Goal: Task Accomplishment & Management: Manage account settings

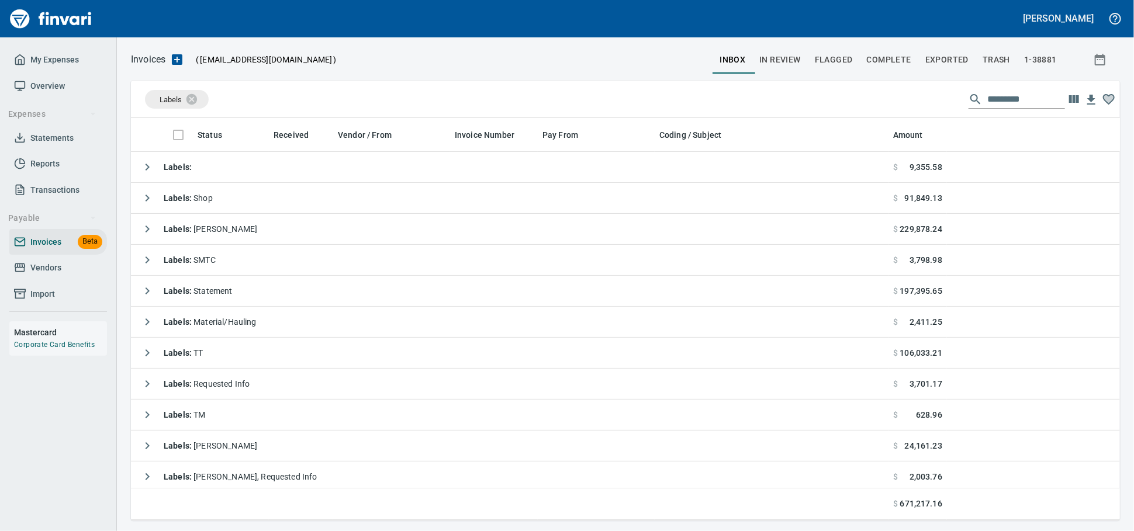
scroll to position [392, 968]
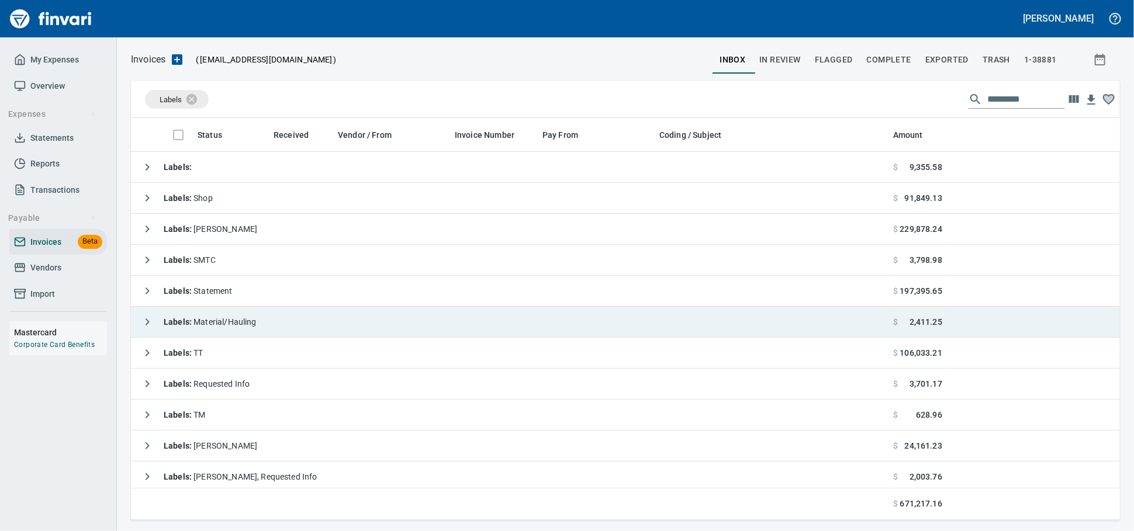
click at [254, 325] on span "Labels : Material/Hauling" at bounding box center [210, 321] width 93 height 9
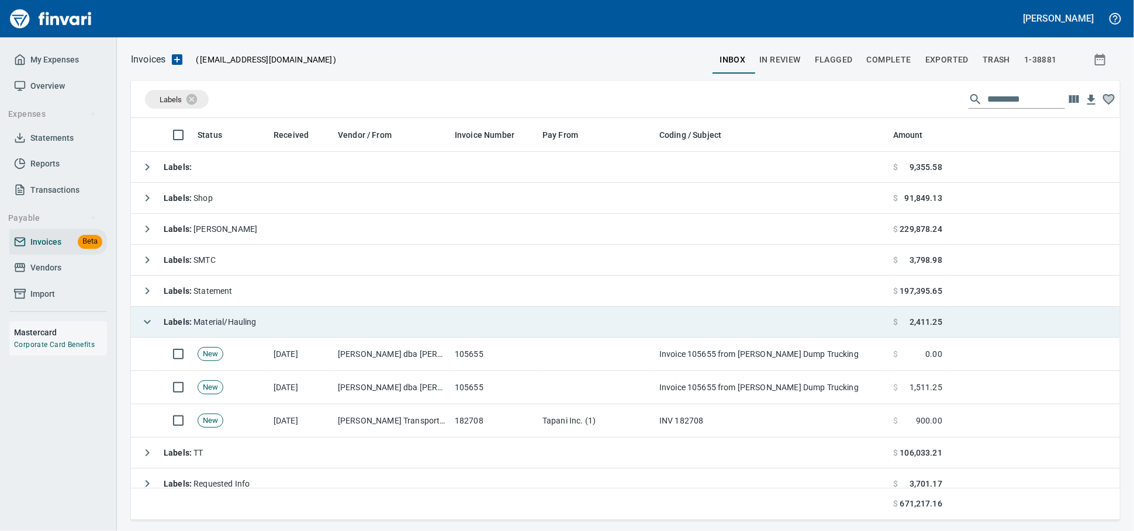
click at [254, 325] on span "Labels : Material/Hauling" at bounding box center [210, 321] width 93 height 9
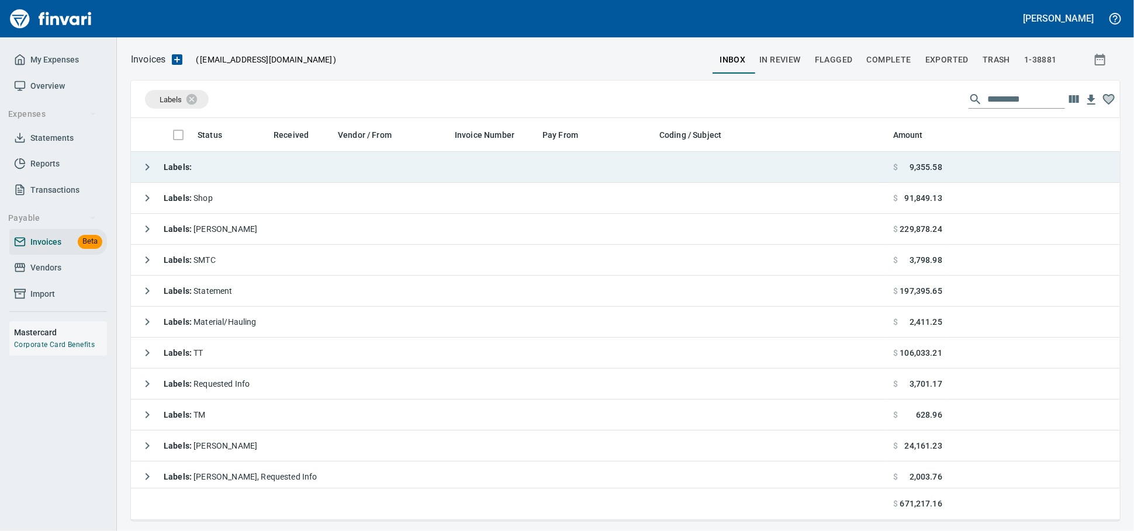
click at [259, 162] on td "Labels :" at bounding box center [509, 167] width 757 height 31
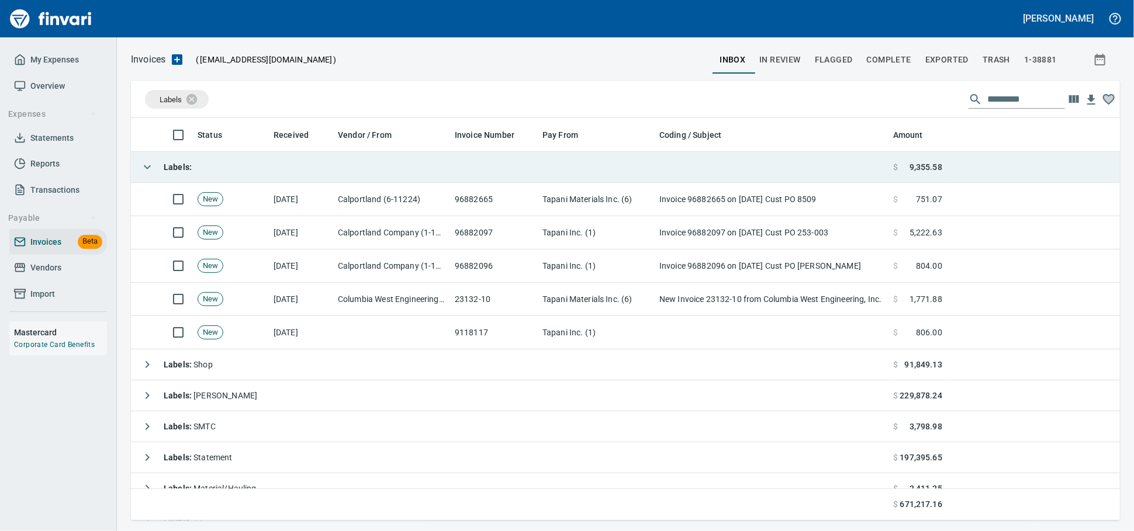
click at [259, 161] on td "Labels :" at bounding box center [509, 167] width 757 height 31
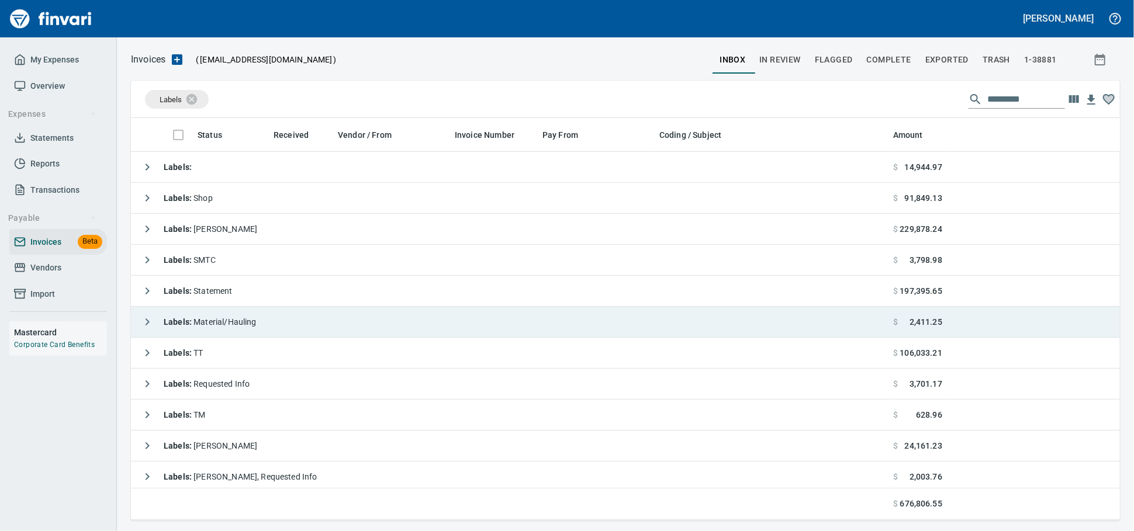
click at [295, 323] on td "Labels : Material/Hauling" at bounding box center [509, 322] width 757 height 31
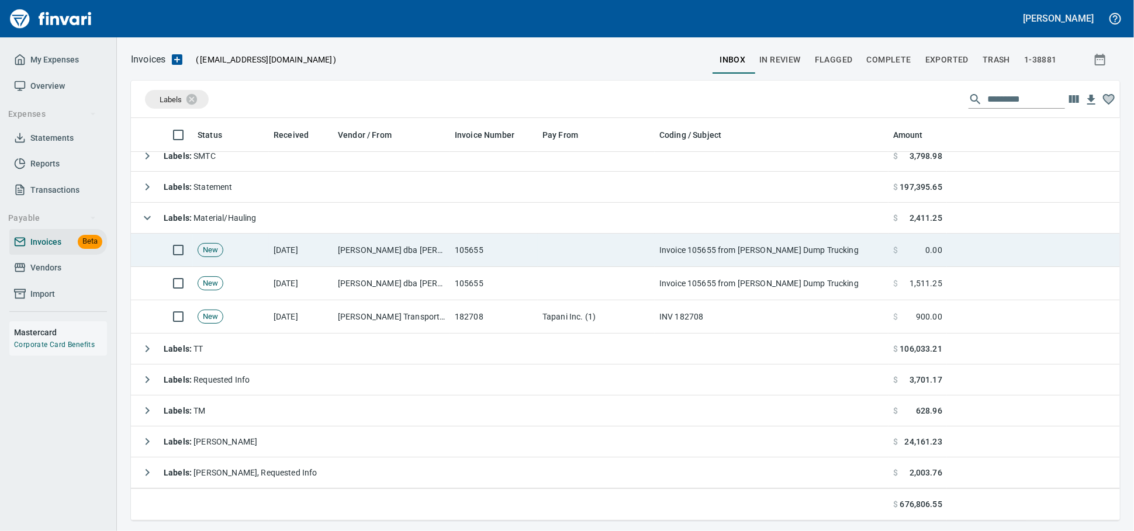
scroll to position [106, 0]
drag, startPoint x: 476, startPoint y: 239, endPoint x: 539, endPoint y: 249, distance: 63.3
click at [476, 239] on td "105655" at bounding box center [494, 250] width 88 height 33
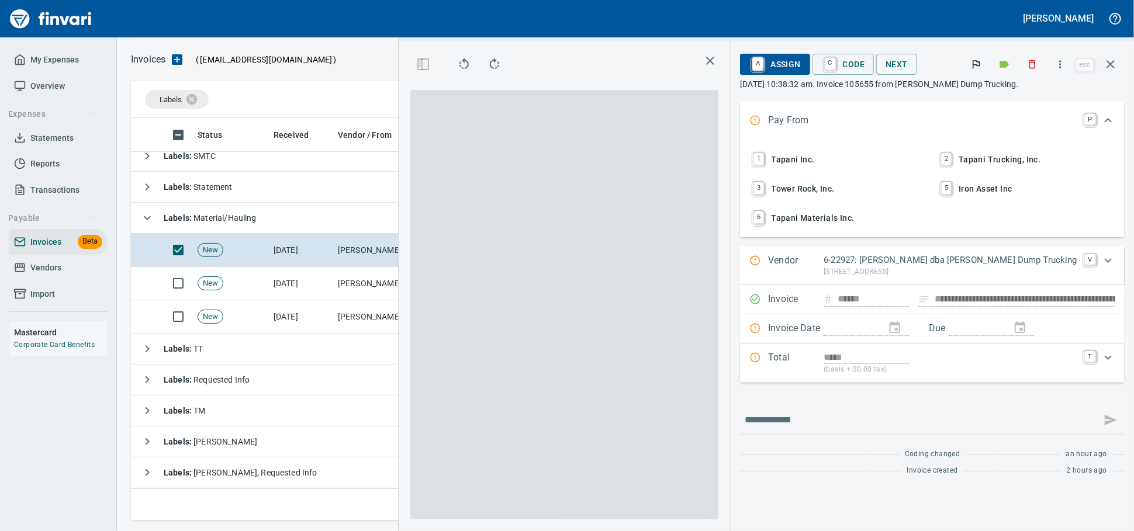
scroll to position [382, 676]
click at [1028, 70] on icon "button" at bounding box center [1032, 64] width 12 height 12
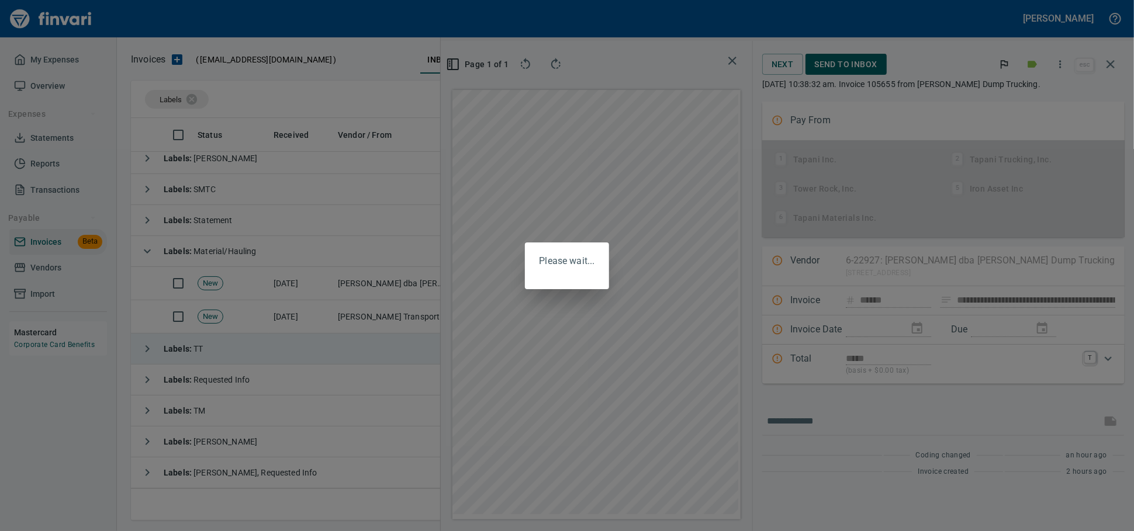
scroll to position [84, 0]
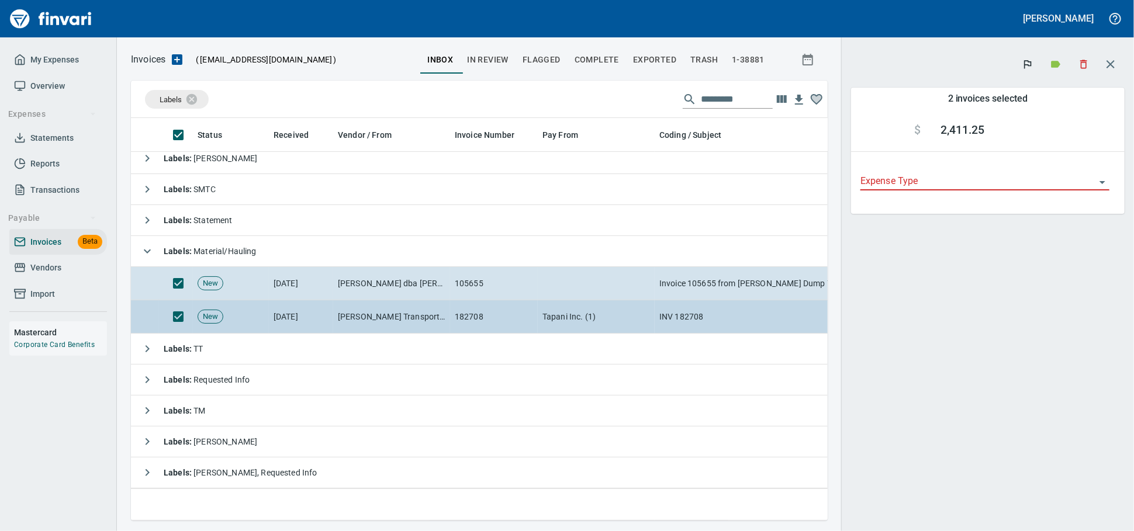
scroll to position [382, 676]
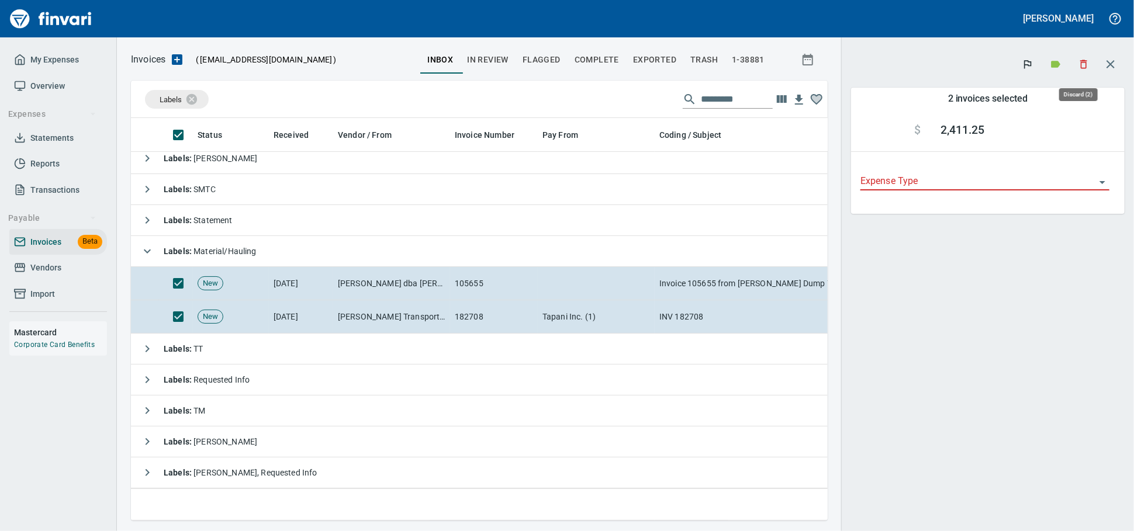
click at [1084, 63] on icon "button" at bounding box center [1084, 64] width 12 height 12
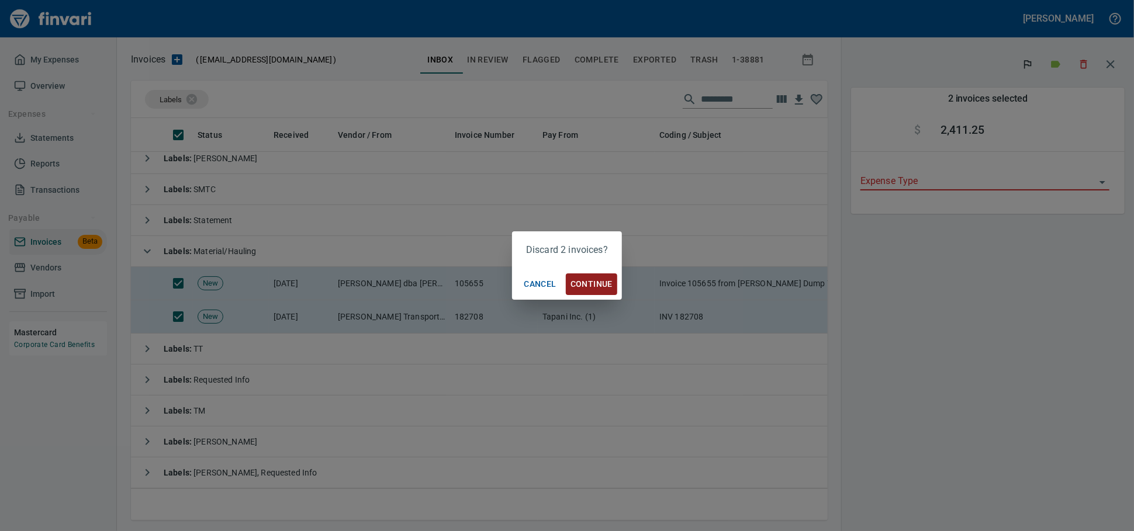
click at [601, 284] on span "Continue" at bounding box center [591, 284] width 42 height 15
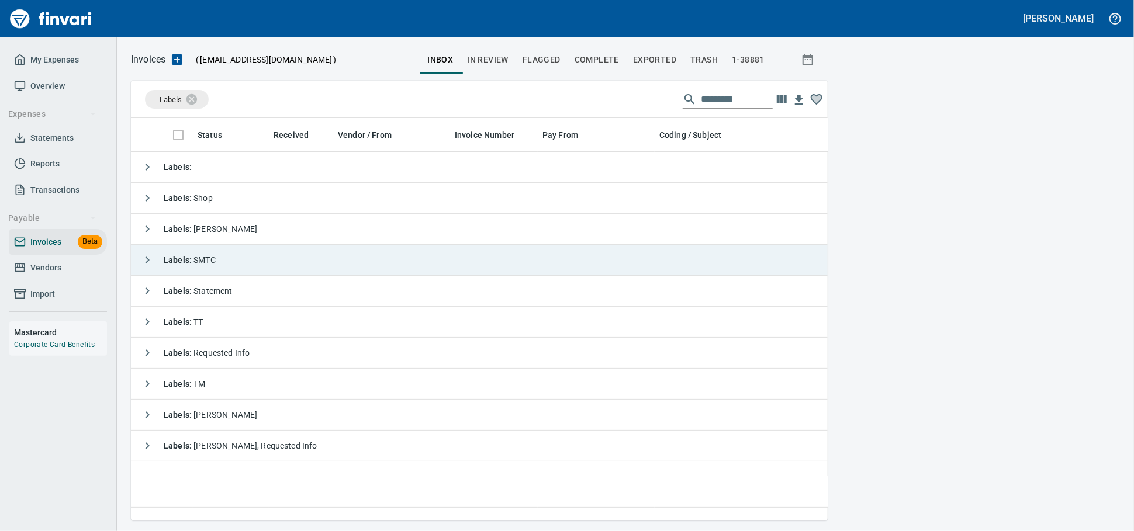
scroll to position [382, 686]
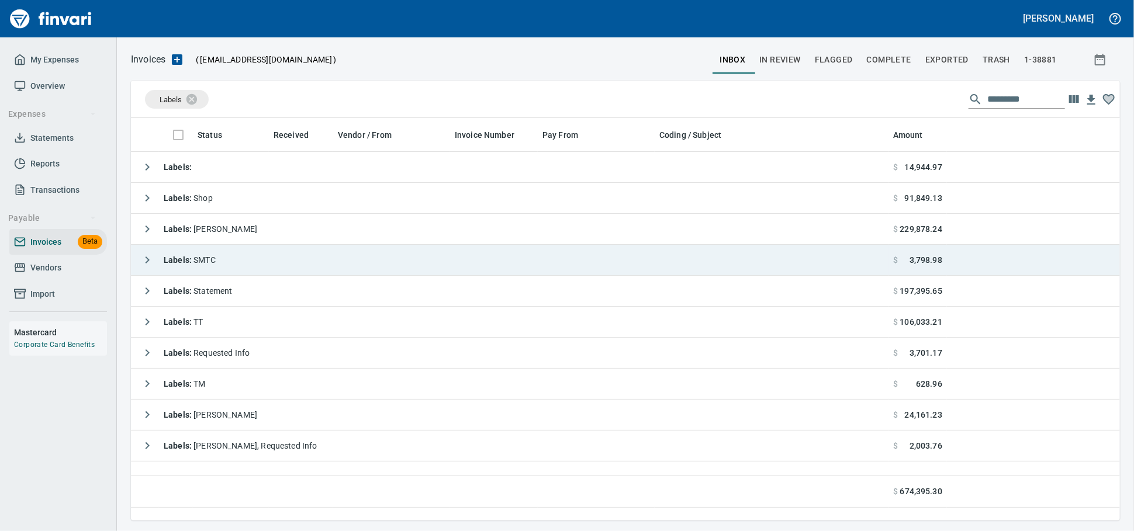
scroll to position [1, 1]
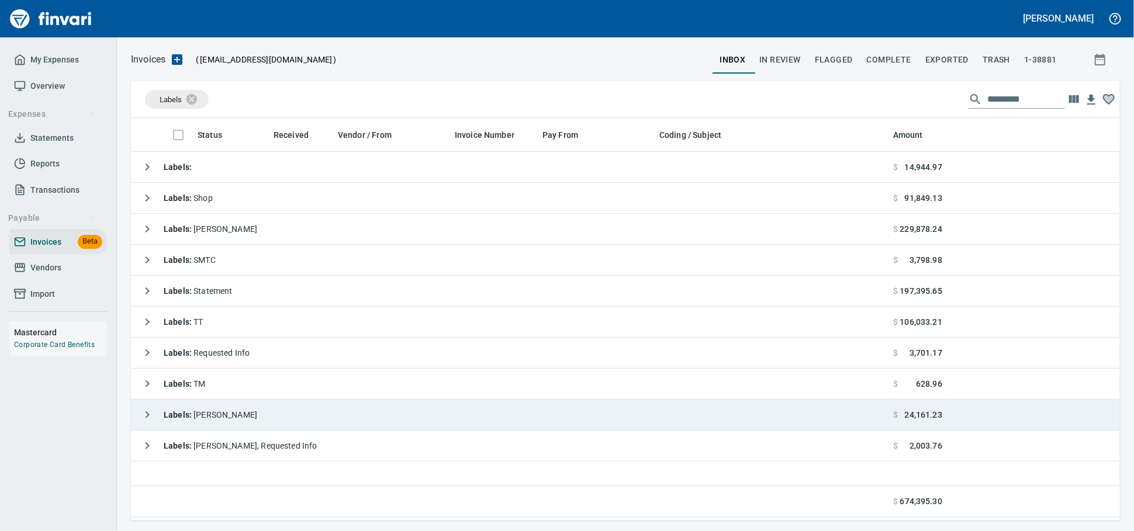
click at [346, 407] on td "Labels : [PERSON_NAME]" at bounding box center [509, 415] width 757 height 31
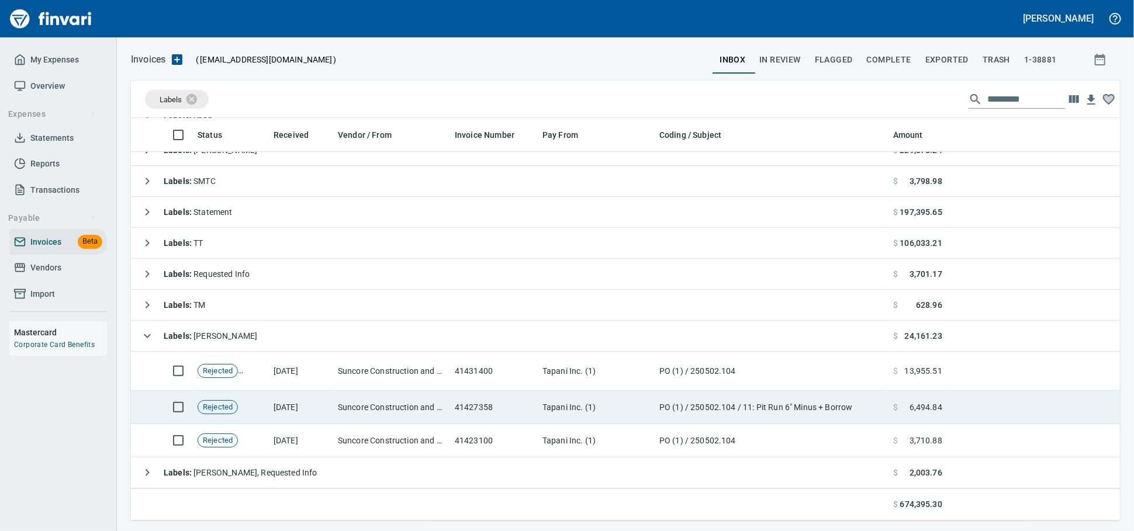
scroll to position [84, 0]
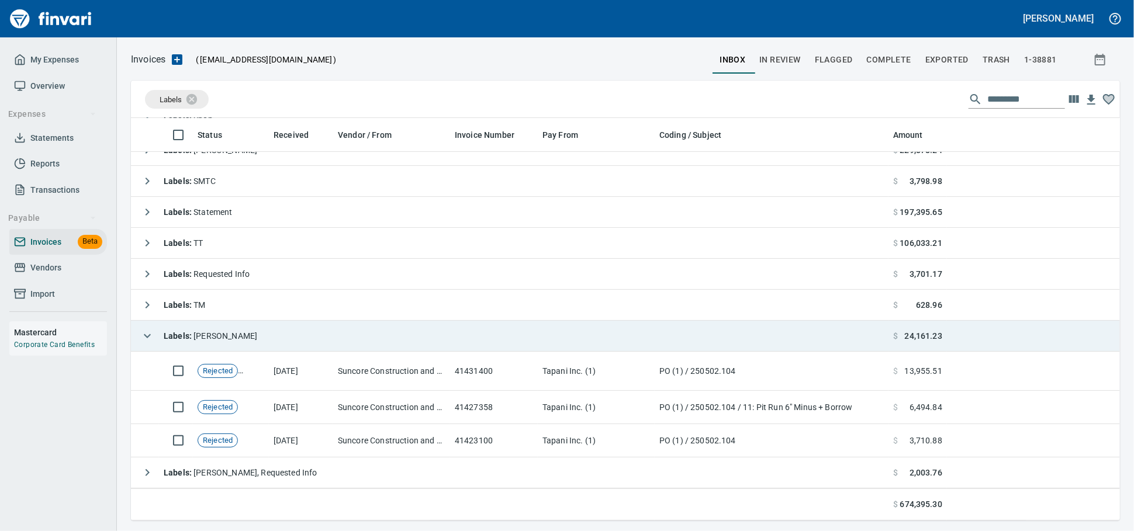
click at [289, 341] on td "Labels : [PERSON_NAME]" at bounding box center [509, 336] width 757 height 31
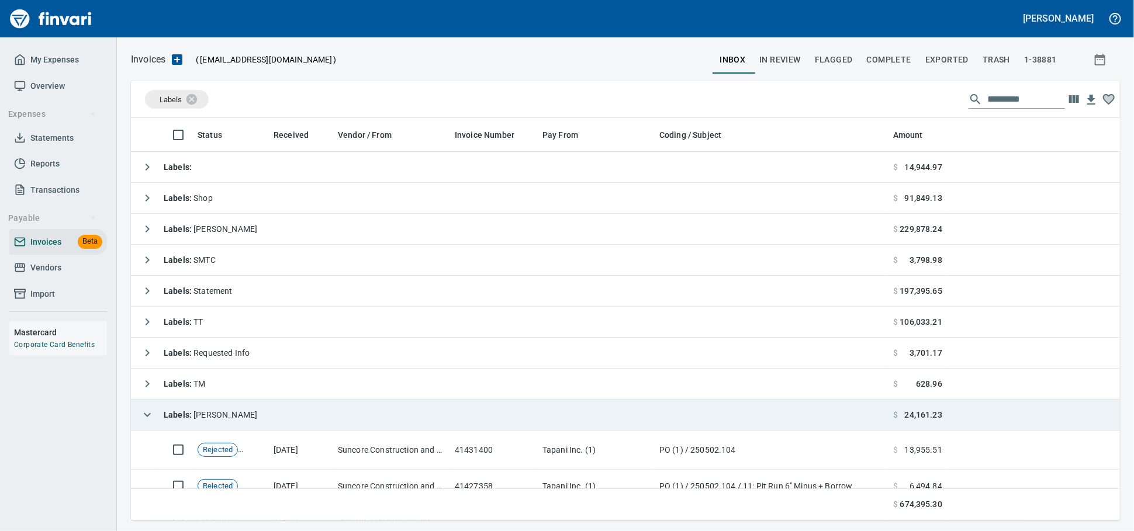
scroll to position [392, 978]
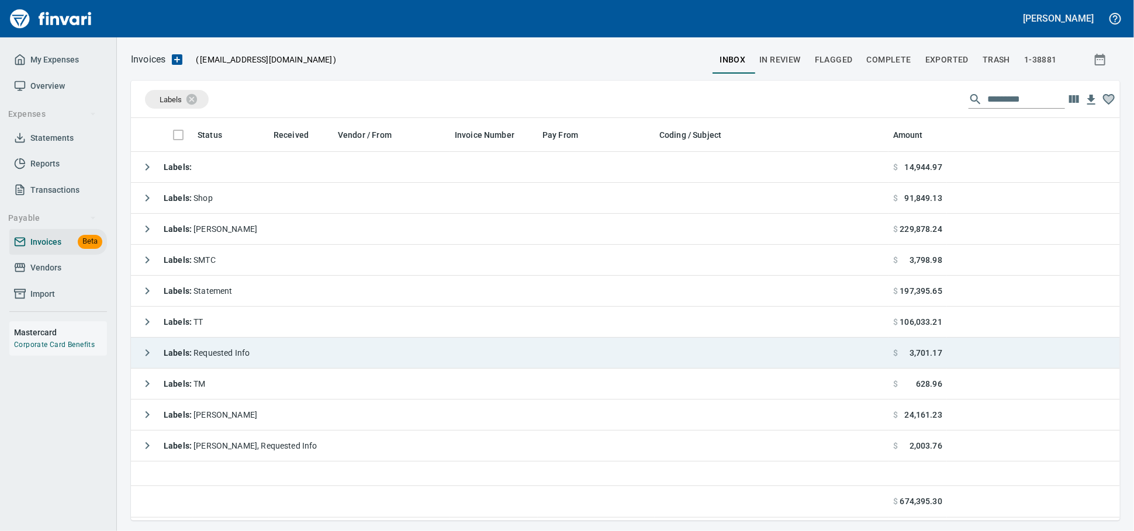
click at [285, 359] on td "Labels : Requested Info" at bounding box center [509, 353] width 757 height 31
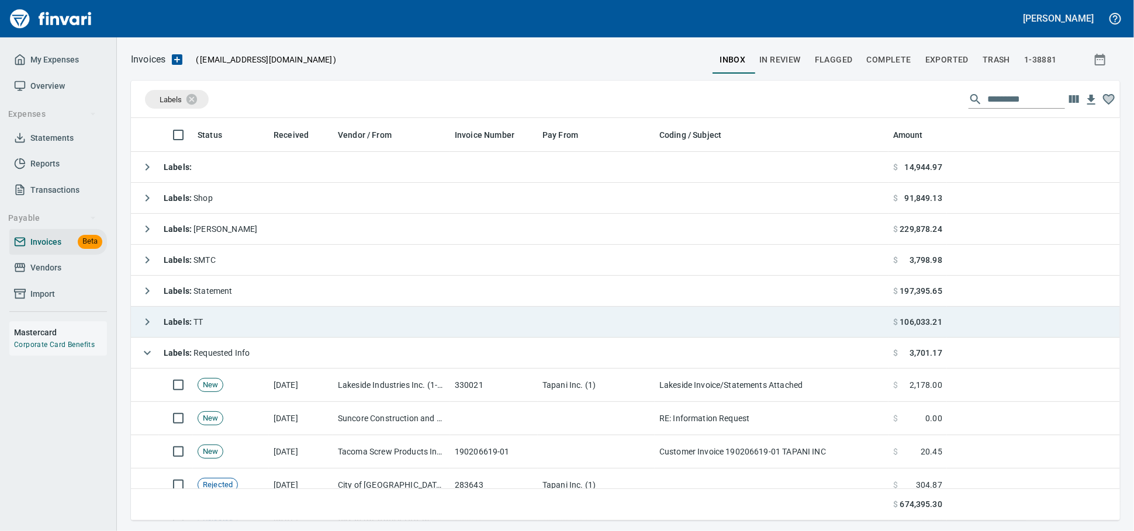
scroll to position [195, 0]
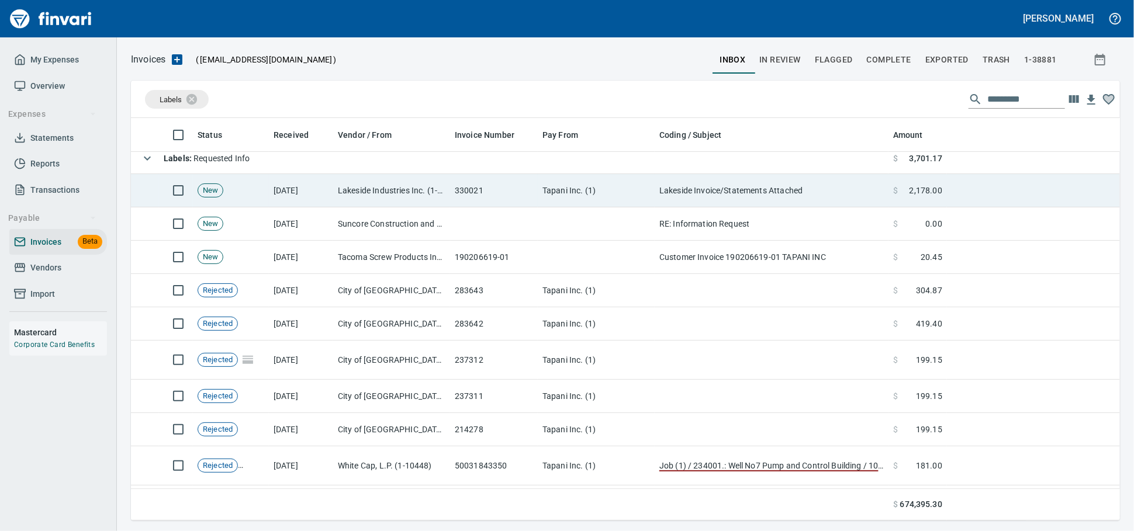
click at [534, 192] on td "330021" at bounding box center [494, 190] width 88 height 33
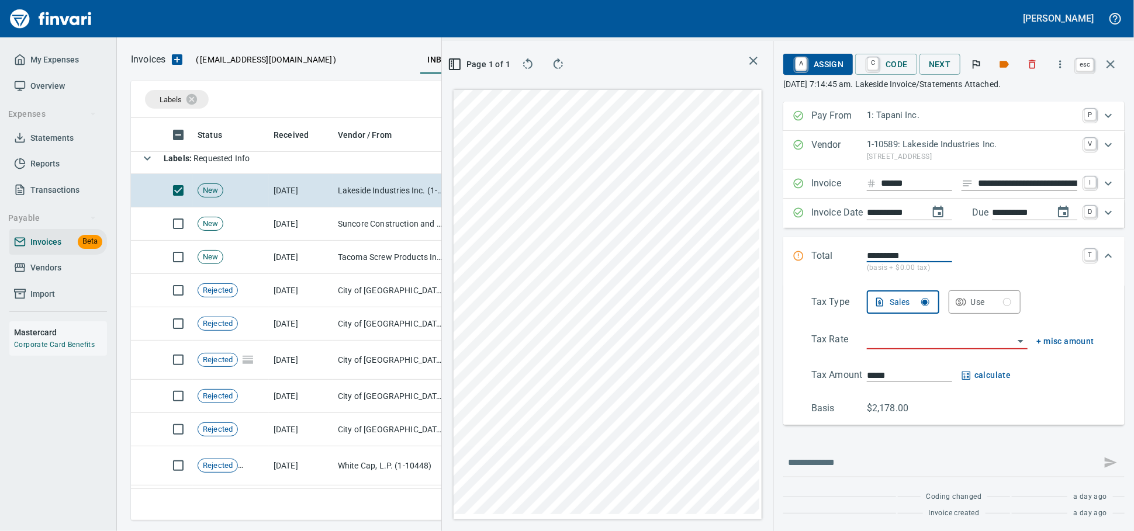
scroll to position [382, 676]
click at [1108, 65] on icon "button" at bounding box center [1110, 64] width 8 height 8
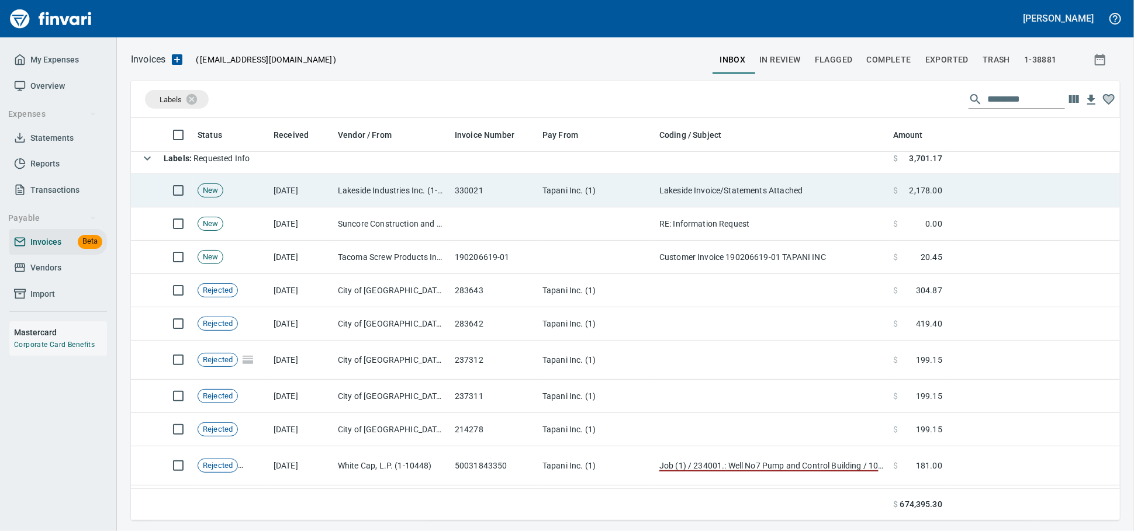
scroll to position [1, 1]
click at [794, 198] on td "Lakeside Invoice/Statements Attached" at bounding box center [772, 190] width 234 height 33
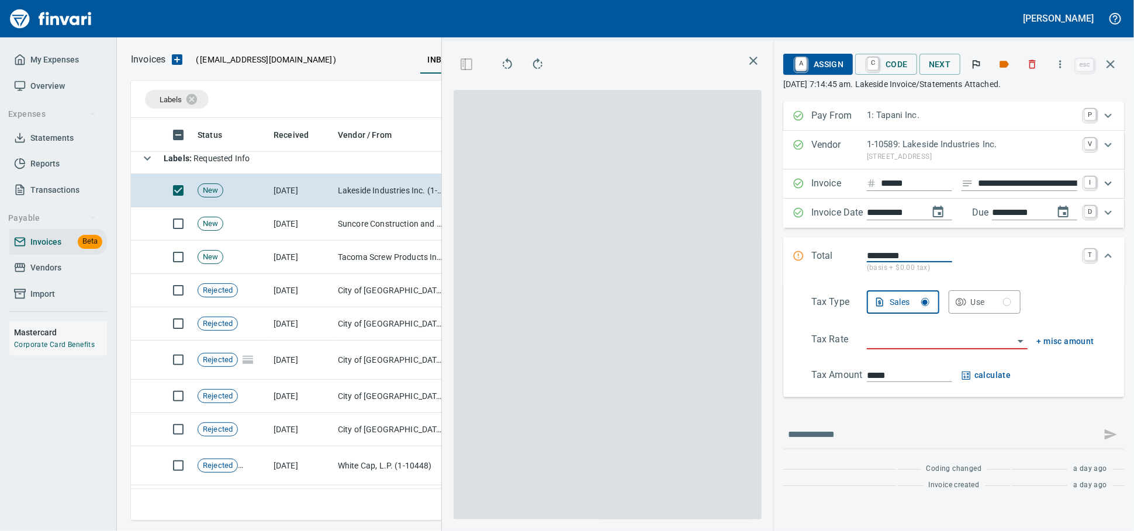
scroll to position [382, 676]
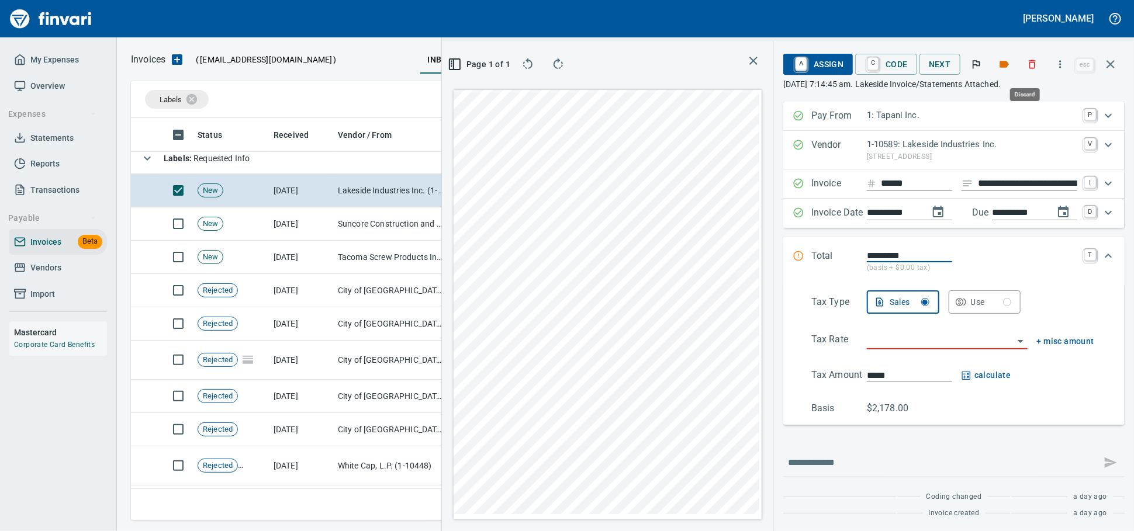
click at [1026, 66] on icon "button" at bounding box center [1032, 64] width 12 height 12
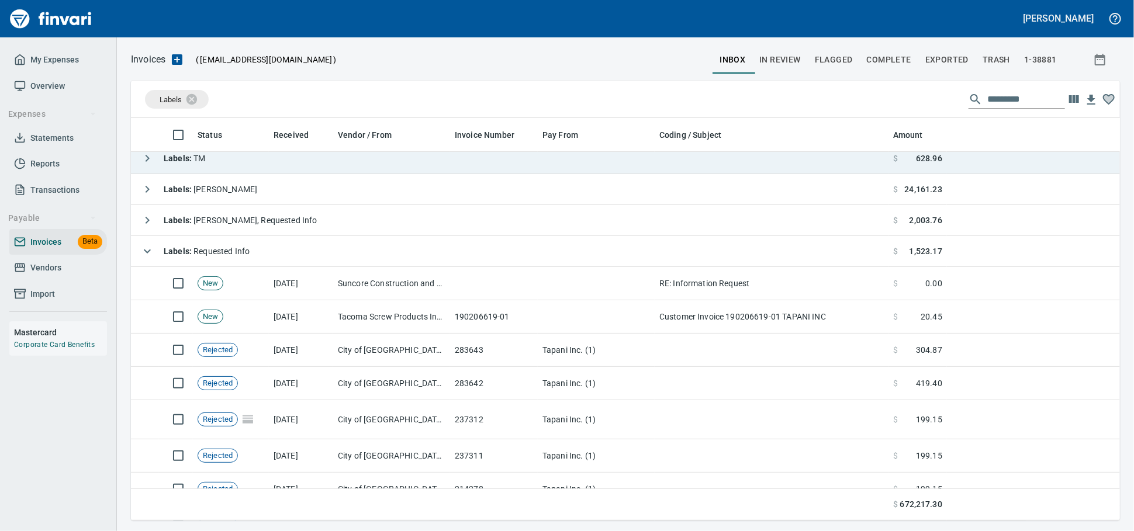
scroll to position [392, 968]
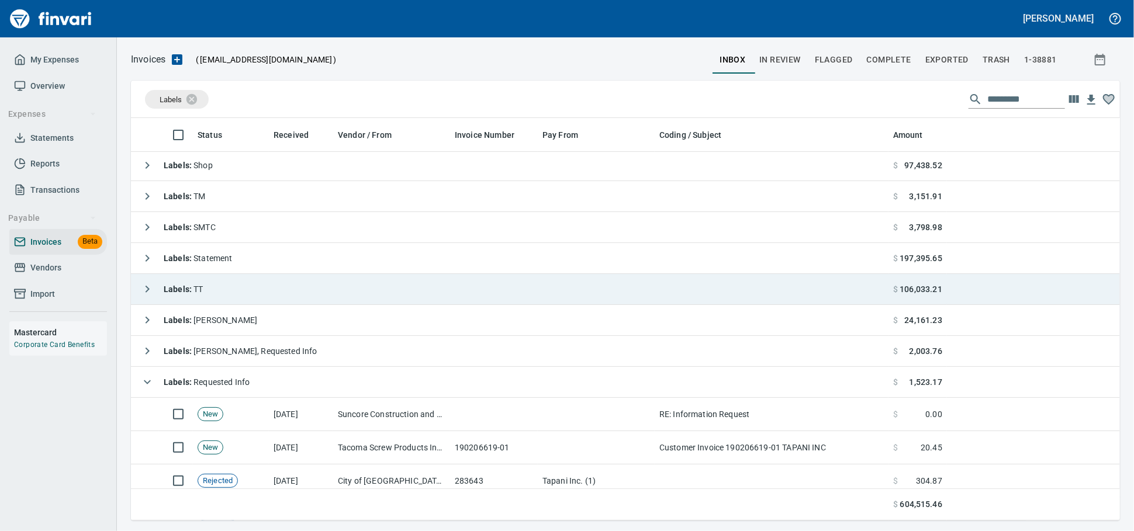
click at [300, 382] on td "Labels : Requested Info" at bounding box center [509, 382] width 757 height 31
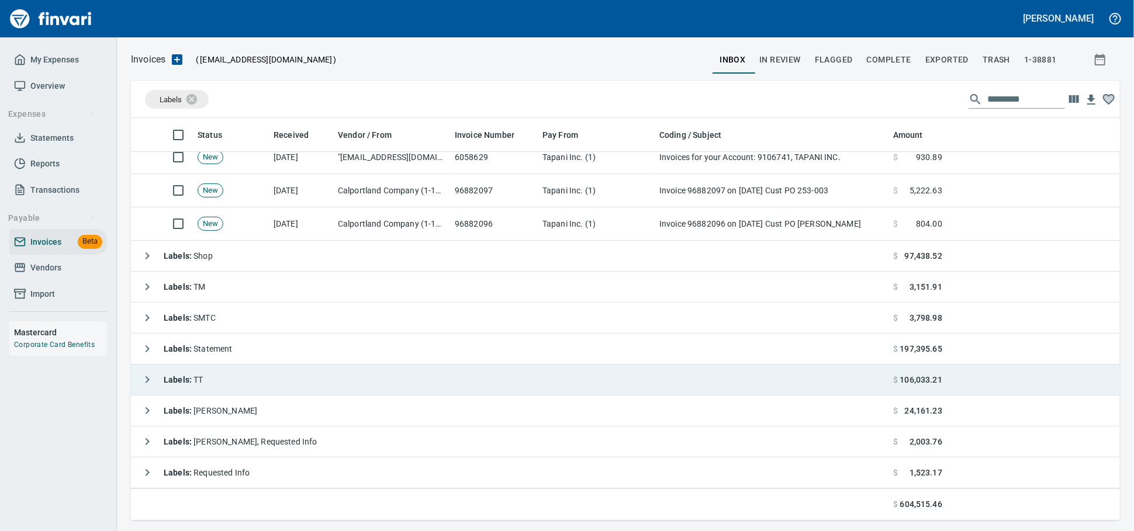
scroll to position [106, 0]
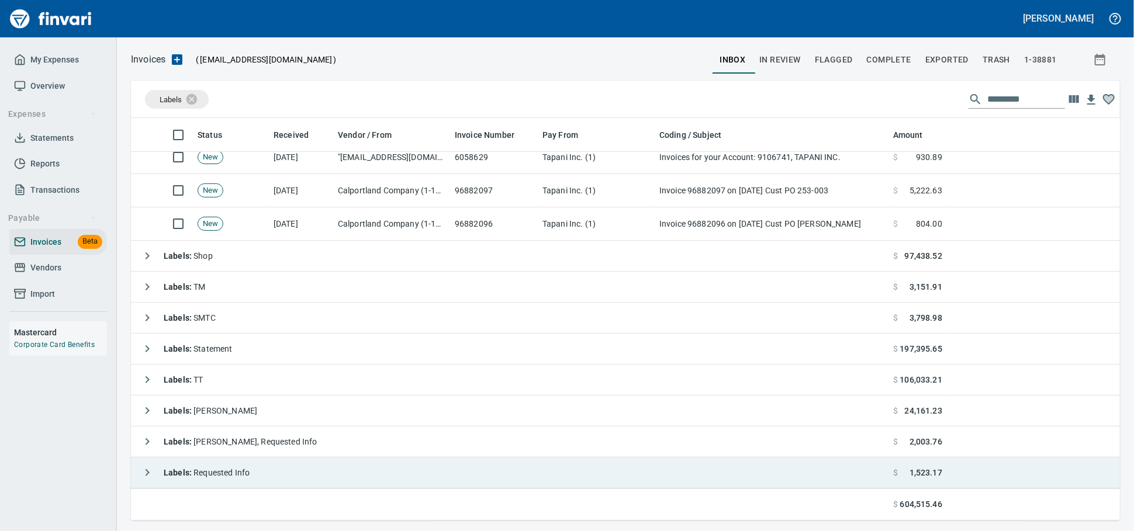
click at [282, 461] on td "Labels : Requested Info" at bounding box center [509, 473] width 757 height 31
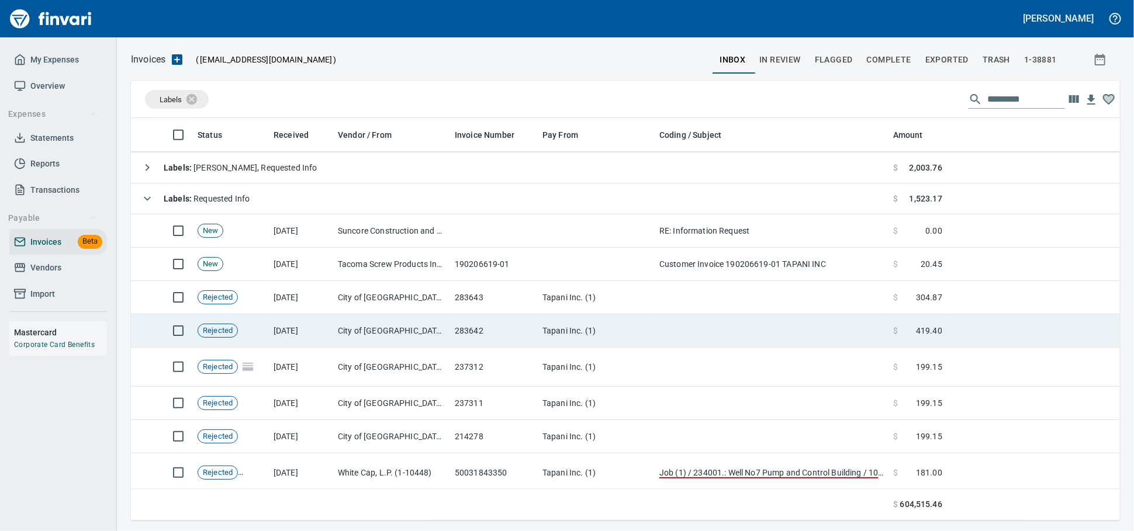
scroll to position [388, 0]
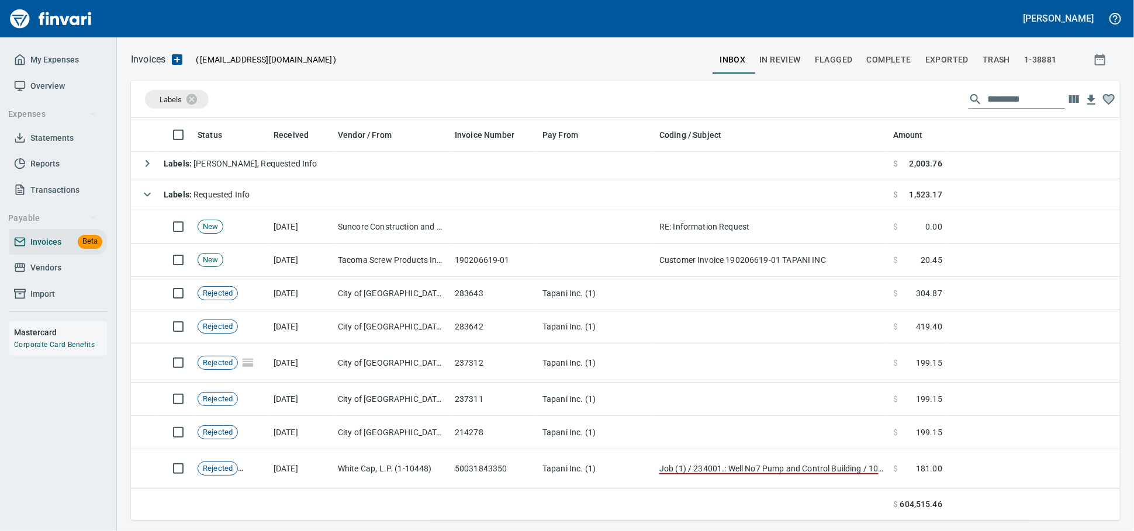
click at [296, 199] on td "Labels : Requested Info" at bounding box center [509, 194] width 757 height 31
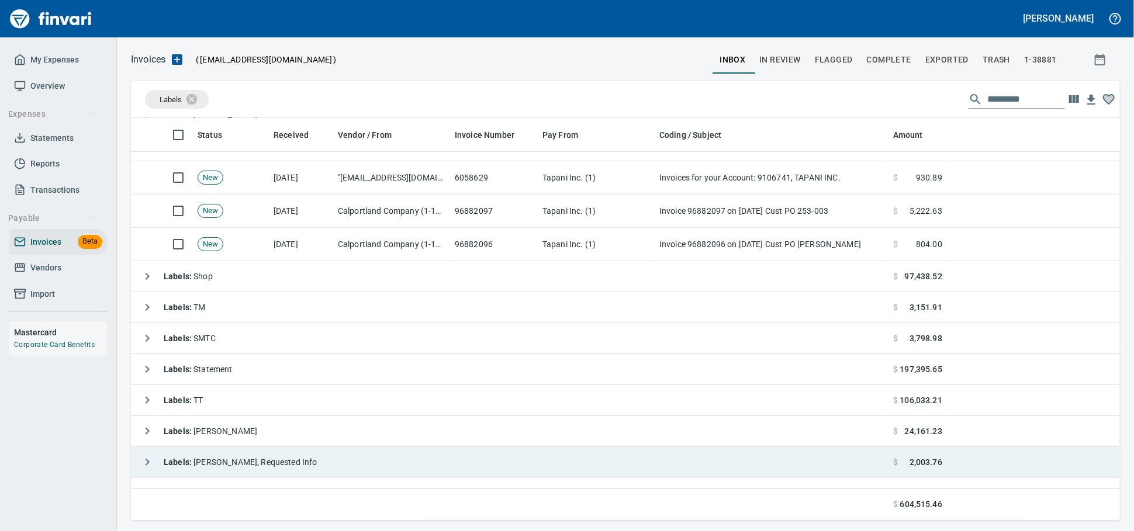
scroll to position [106, 0]
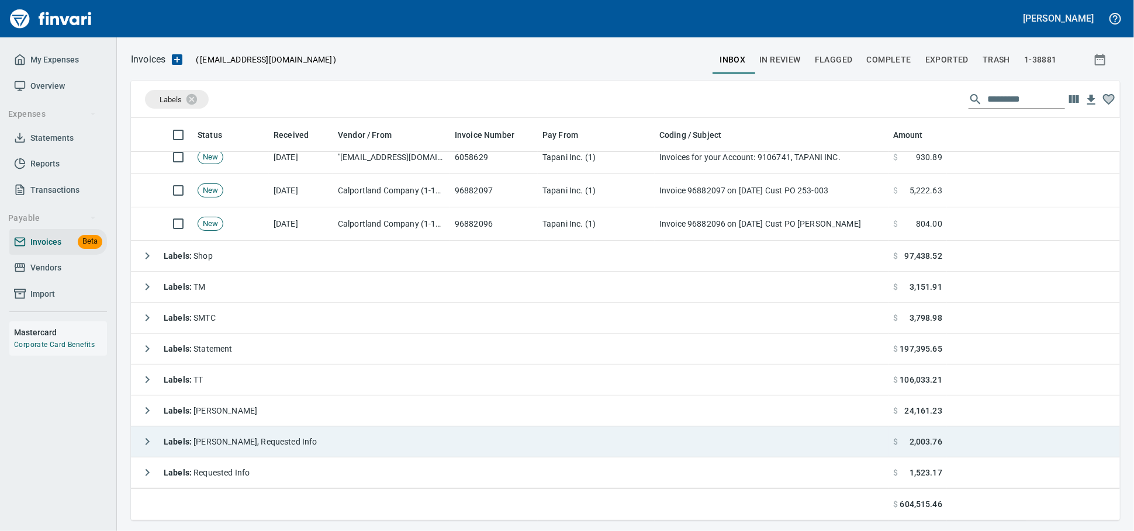
click at [294, 442] on td "Labels : [PERSON_NAME], Requested Info" at bounding box center [509, 442] width 757 height 31
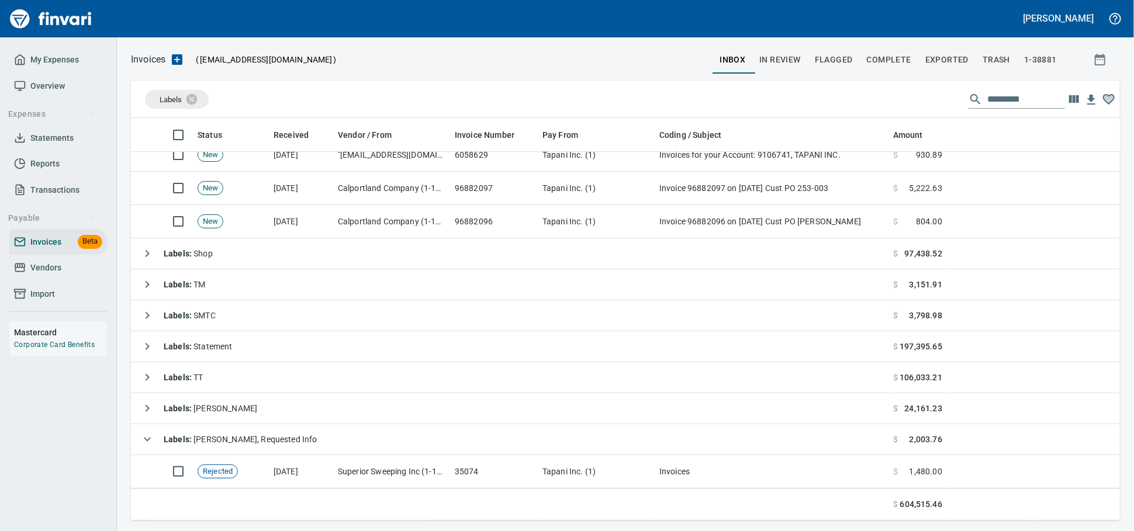
scroll to position [173, 0]
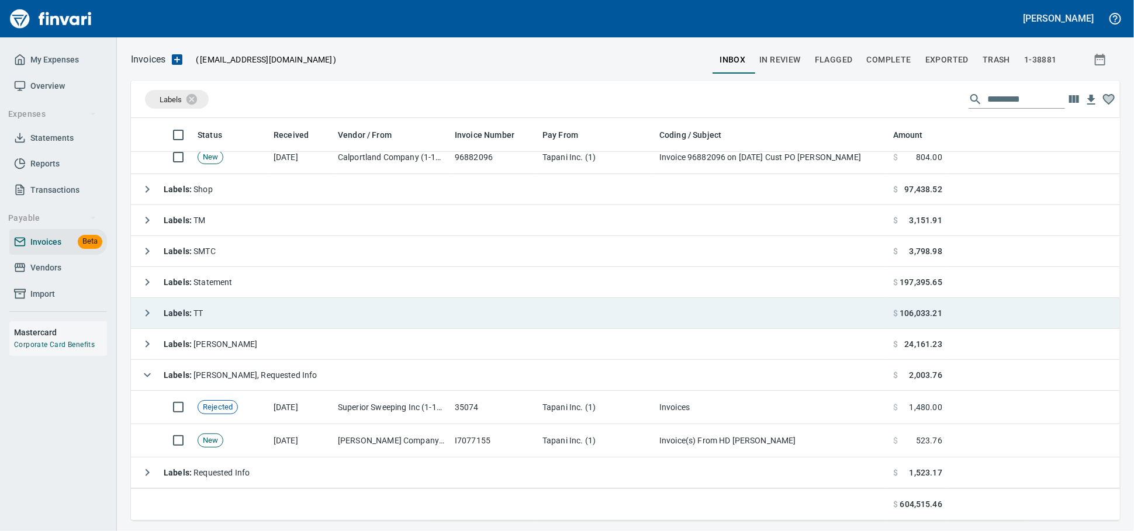
click at [366, 372] on td "Labels : [PERSON_NAME], Requested Info" at bounding box center [509, 375] width 757 height 31
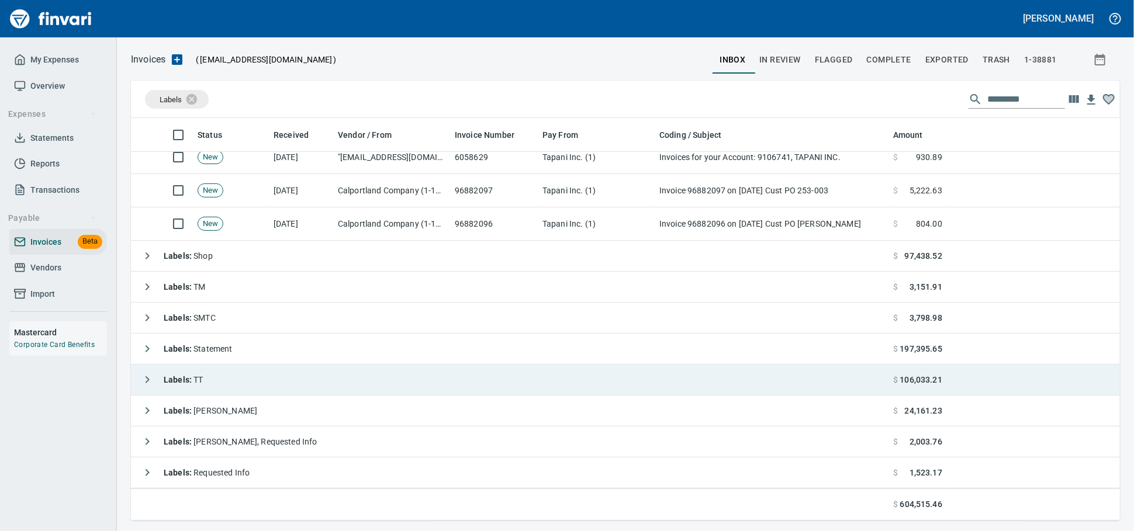
click at [323, 386] on td "Labels : TT" at bounding box center [509, 380] width 757 height 31
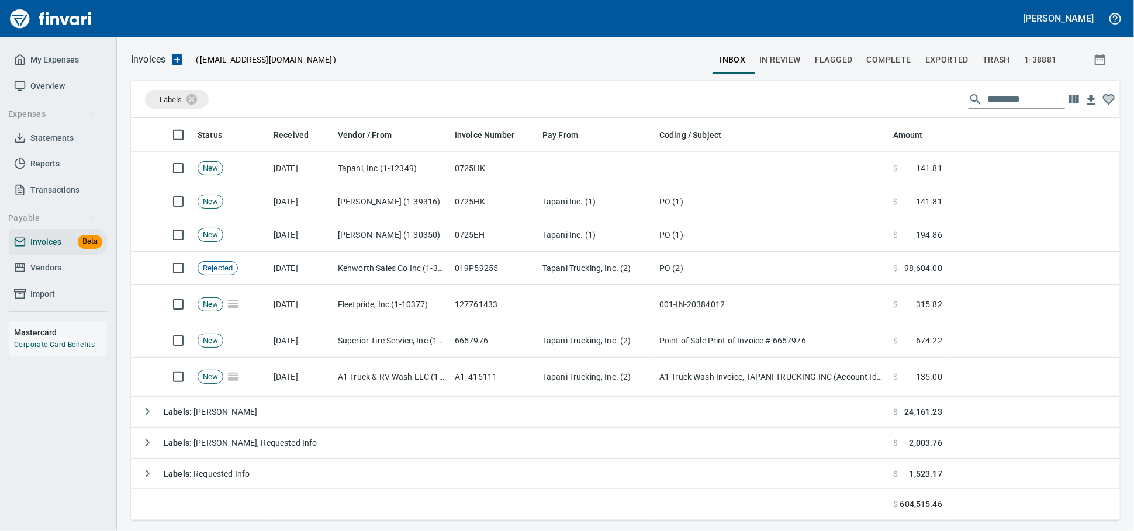
scroll to position [953, 0]
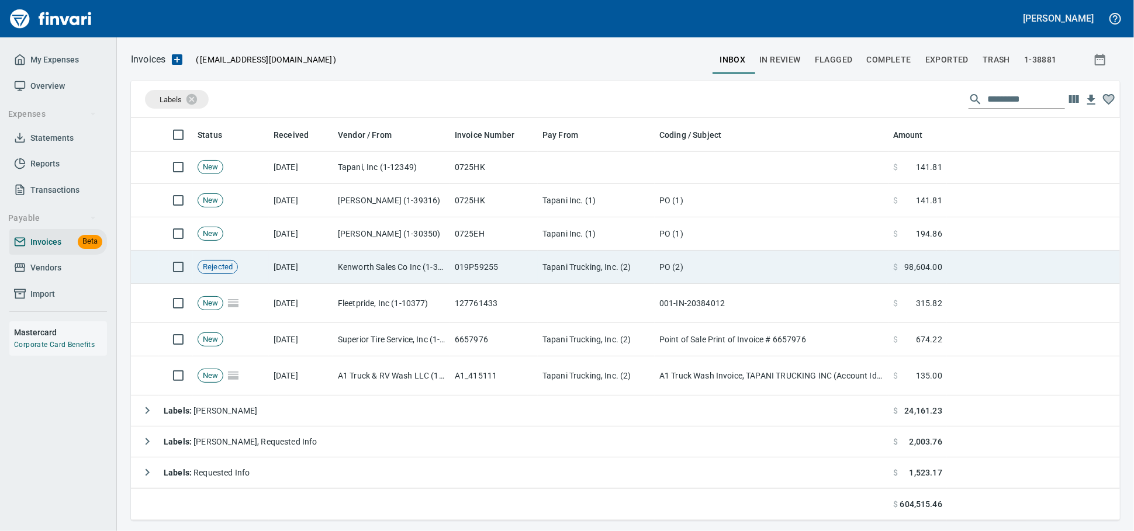
click at [365, 258] on td "Kenworth Sales Co Inc (1-38304)" at bounding box center [391, 267] width 117 height 33
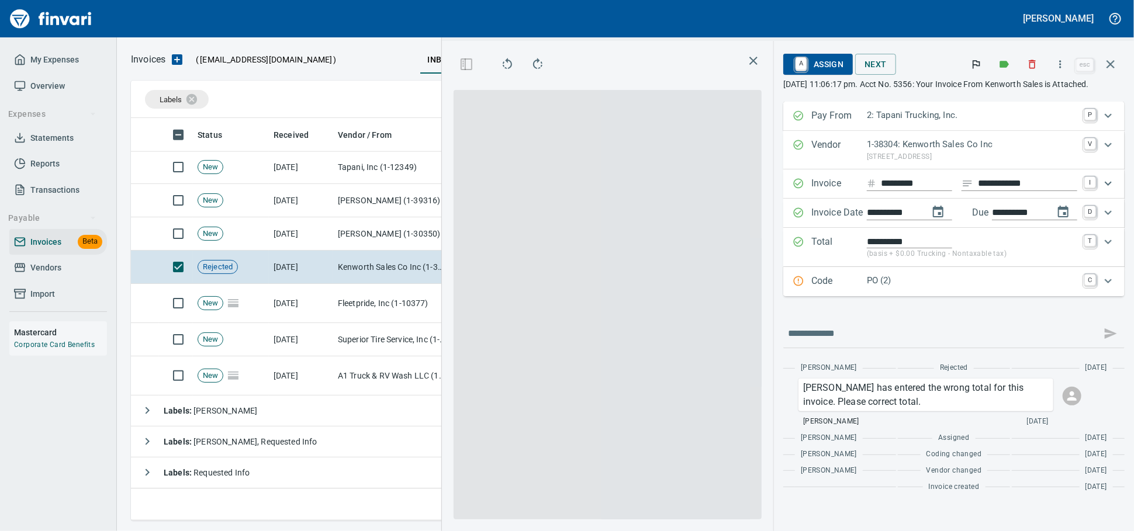
scroll to position [382, 676]
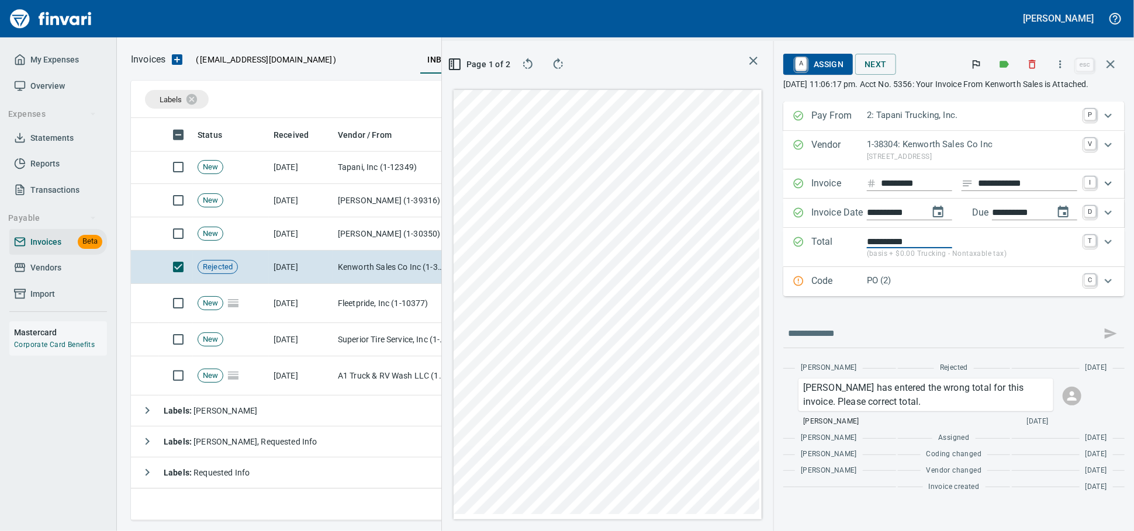
click at [793, 260] on div "**********" at bounding box center [944, 247] width 302 height 25
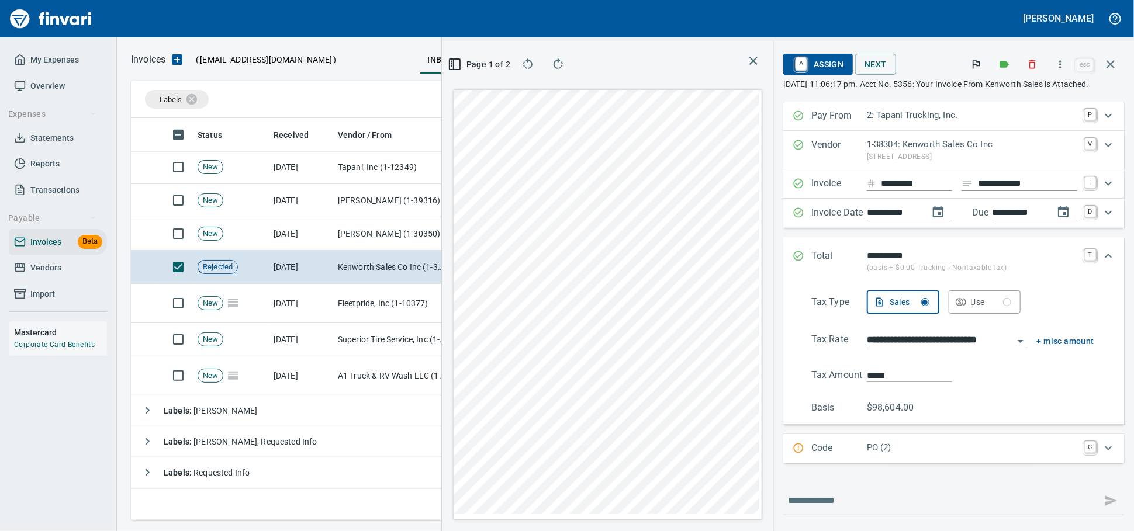
type input "*******"
click at [793, 65] on span "A Assign" at bounding box center [818, 64] width 51 height 20
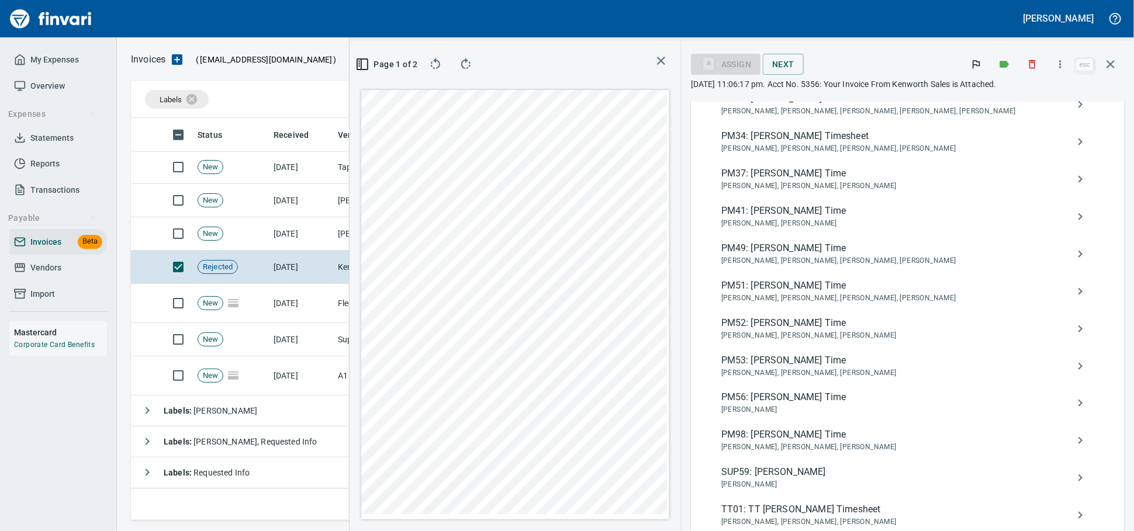
scroll to position [1063, 0]
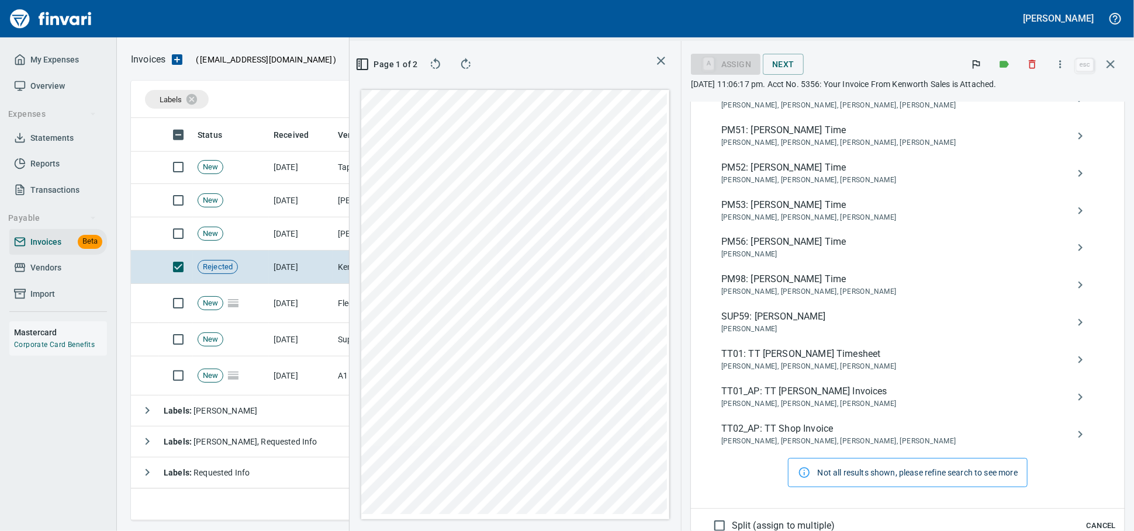
type input "**"
click at [798, 466] on icon at bounding box center [804, 472] width 13 height 13
click at [769, 416] on div "TT02_AP: TT Shop Invoice [PERSON_NAME], [PERSON_NAME], [PERSON_NAME], [PERSON_N…" at bounding box center [908, 434] width 392 height 37
click at [763, 436] on span "[PERSON_NAME], [PERSON_NAME], [PERSON_NAME], [PERSON_NAME]" at bounding box center [898, 442] width 354 height 12
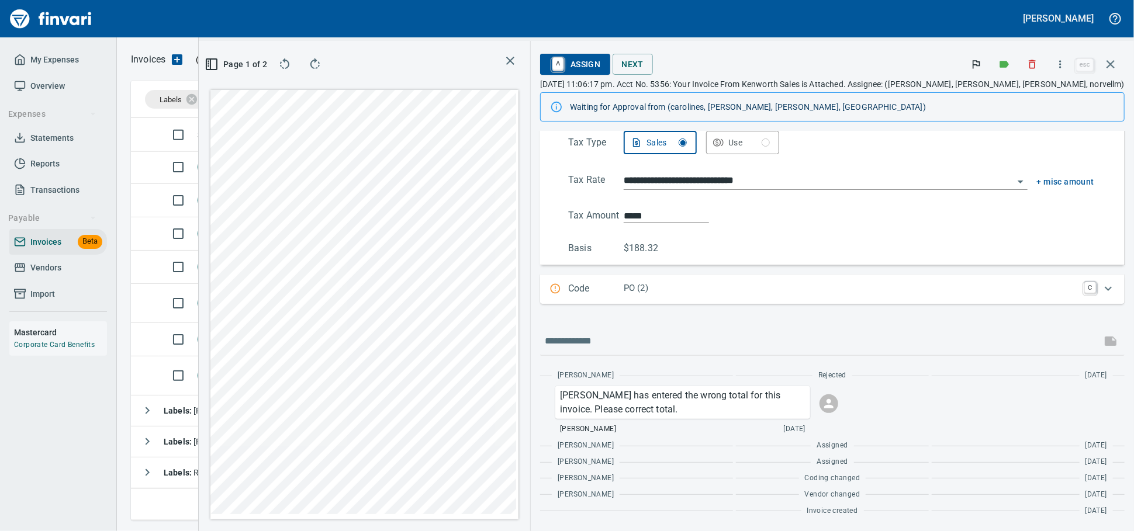
scroll to position [241, 0]
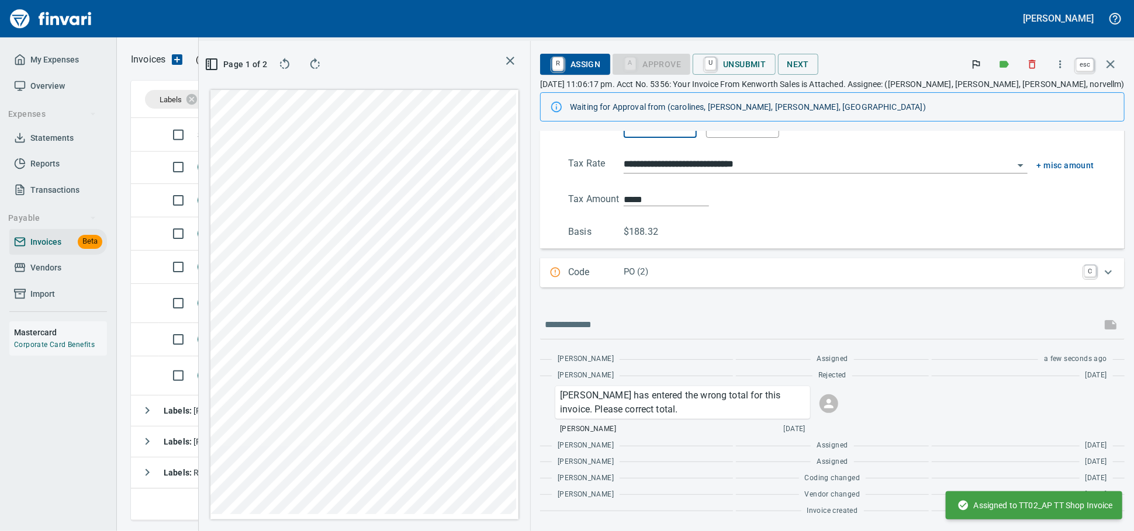
click at [1105, 61] on icon "button" at bounding box center [1110, 64] width 14 height 14
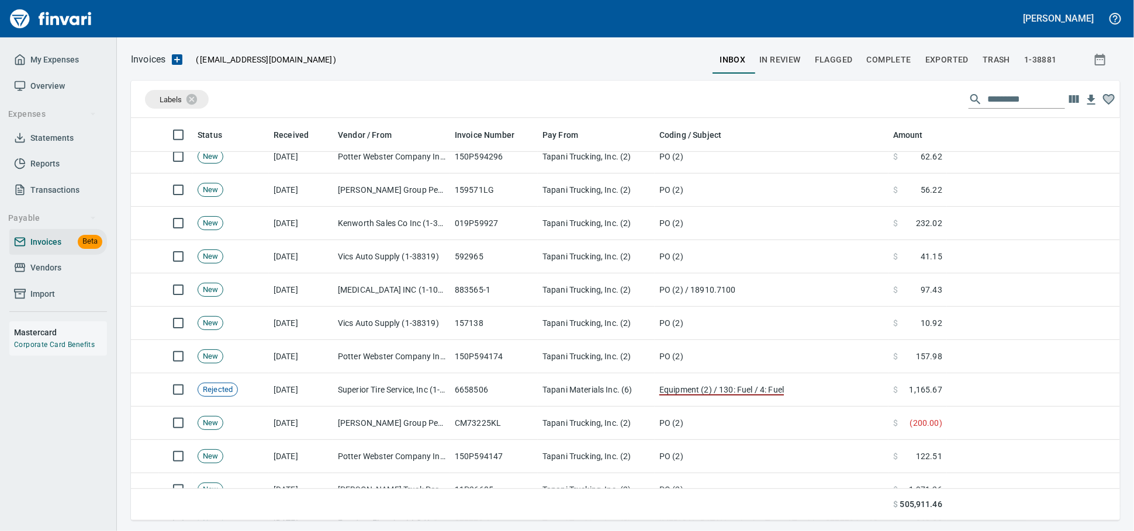
scroll to position [466, 0]
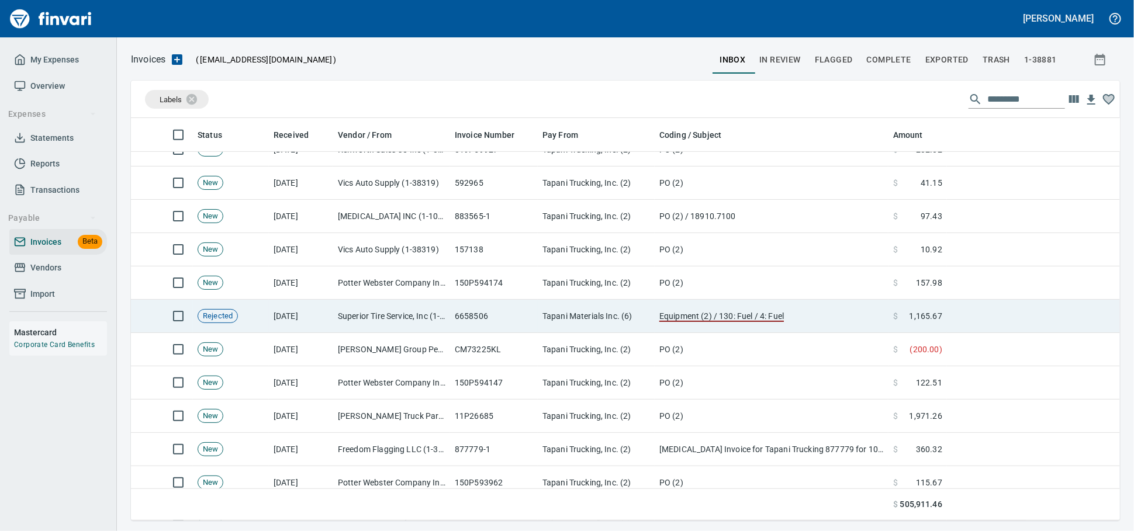
click at [584, 328] on td "Tapani Materials Inc. (6)" at bounding box center [596, 316] width 117 height 33
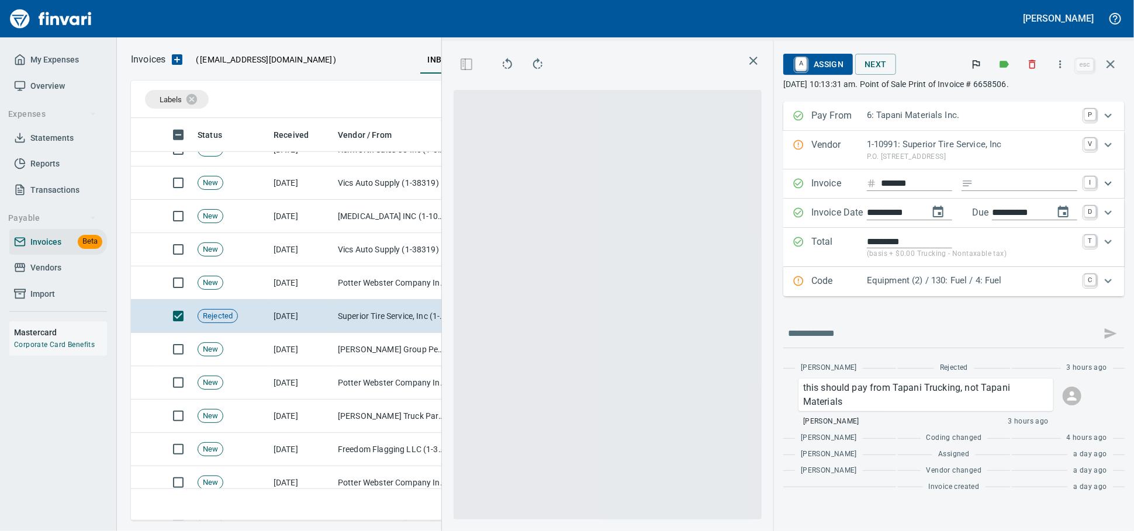
scroll to position [382, 676]
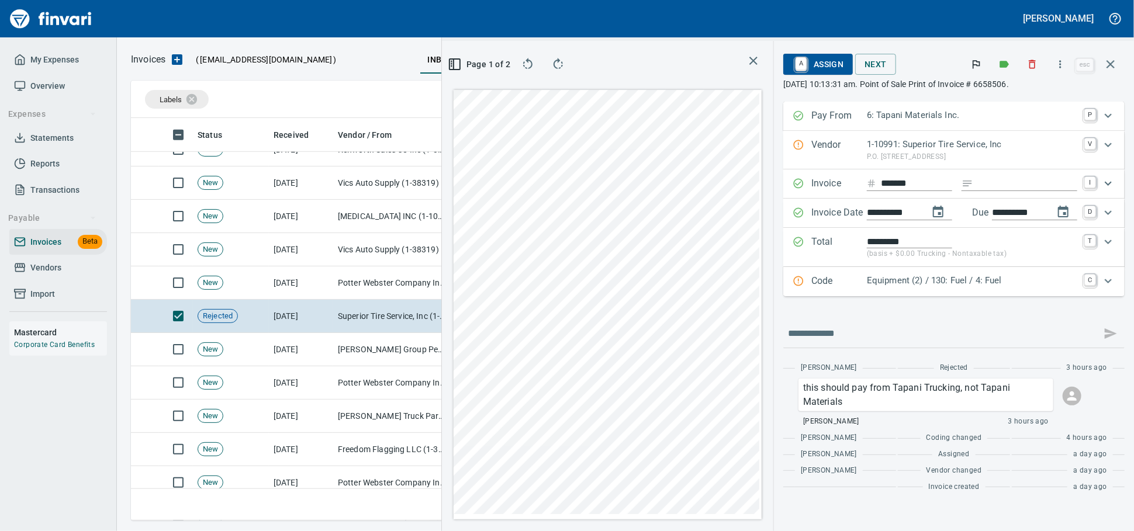
click at [904, 118] on p "6: Tapani Materials Inc." at bounding box center [972, 115] width 210 height 13
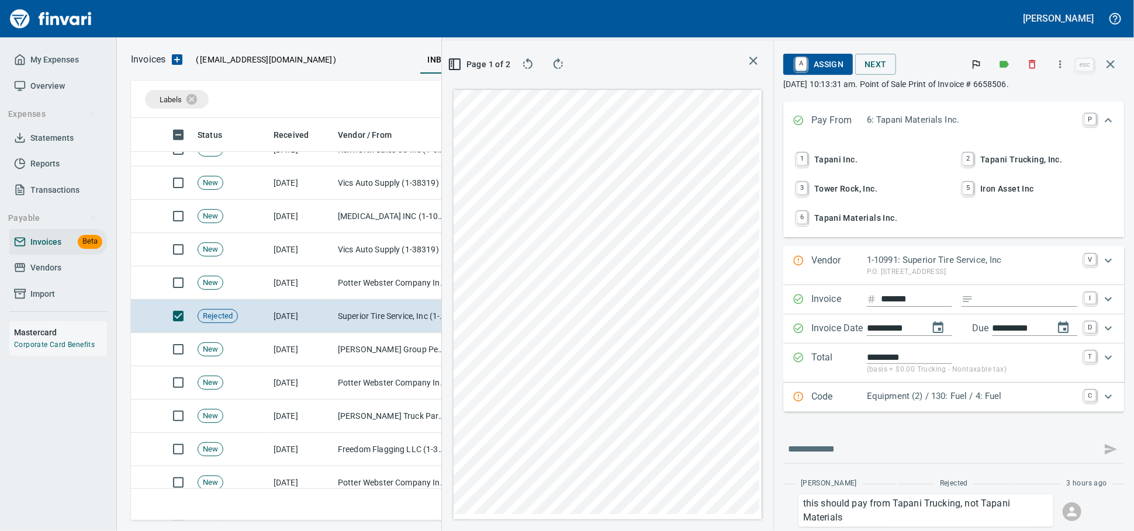
click at [983, 169] on span "2 Tapani Trucking, Inc." at bounding box center [1037, 160] width 154 height 20
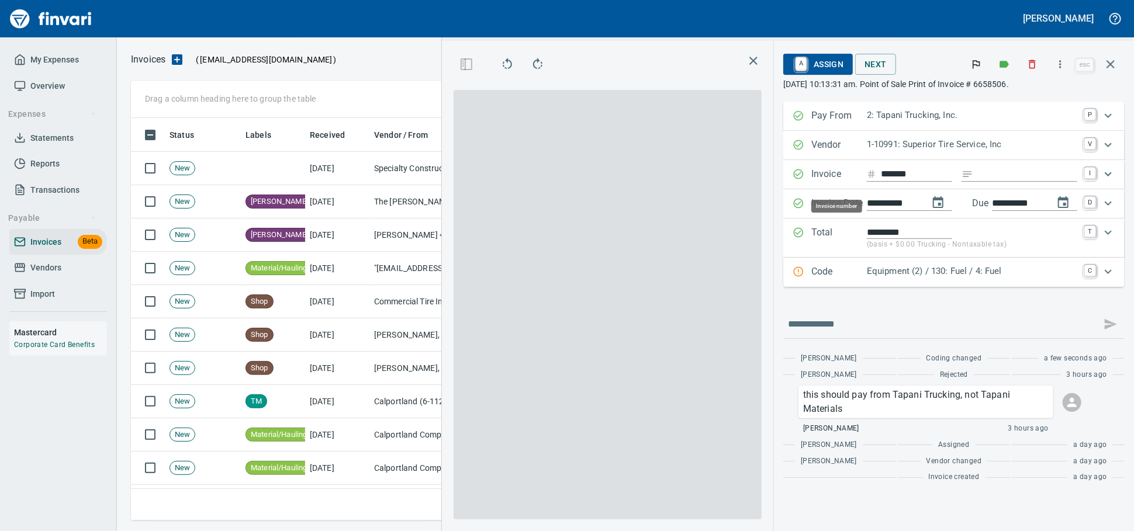
scroll to position [1, 1]
click at [213, 91] on body "Alaina Henderson My Expenses Overview Expenses Statements Reports Transactions …" at bounding box center [567, 265] width 1134 height 531
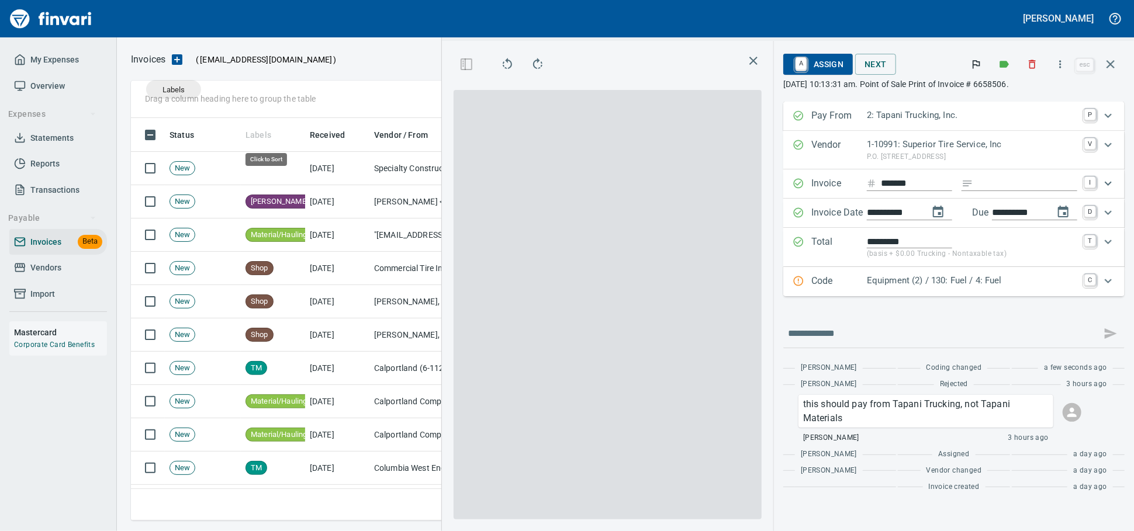
scroll to position [382, 676]
drag, startPoint x: 174, startPoint y: 89, endPoint x: 172, endPoint y: 100, distance: 10.6
click at [167, 99] on body "Alaina Henderson My Expenses Overview Expenses Statements Reports Transactions …" at bounding box center [567, 265] width 1134 height 531
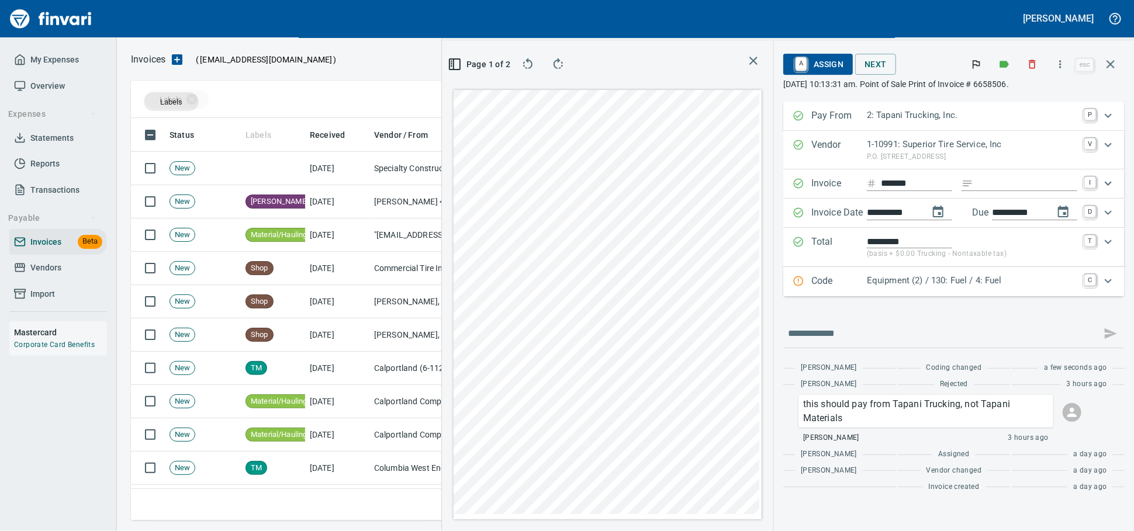
drag, startPoint x: 260, startPoint y: 132, endPoint x: 171, endPoint y: 102, distance: 93.9
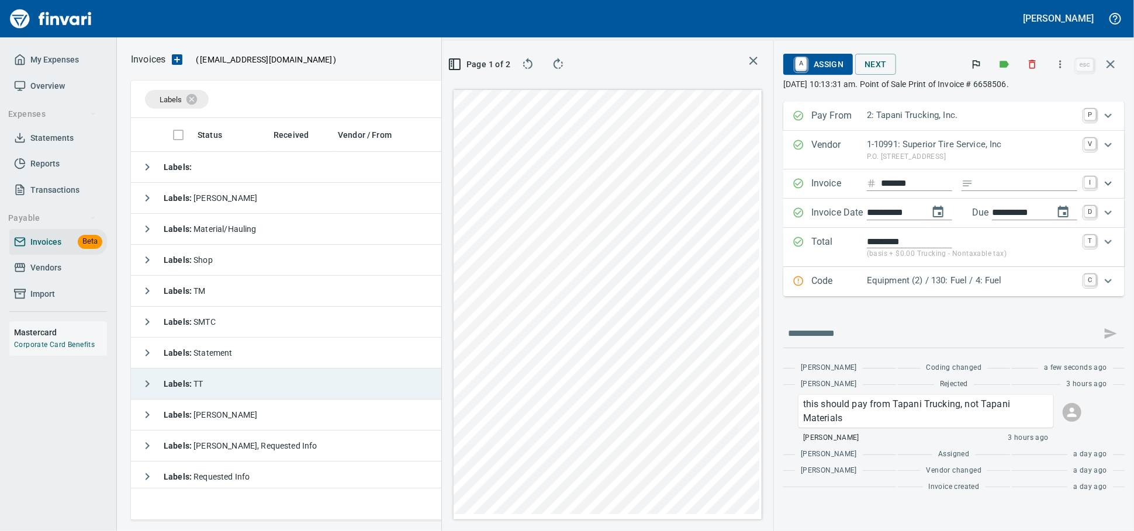
click at [255, 379] on td "Labels : TT" at bounding box center [509, 384] width 757 height 31
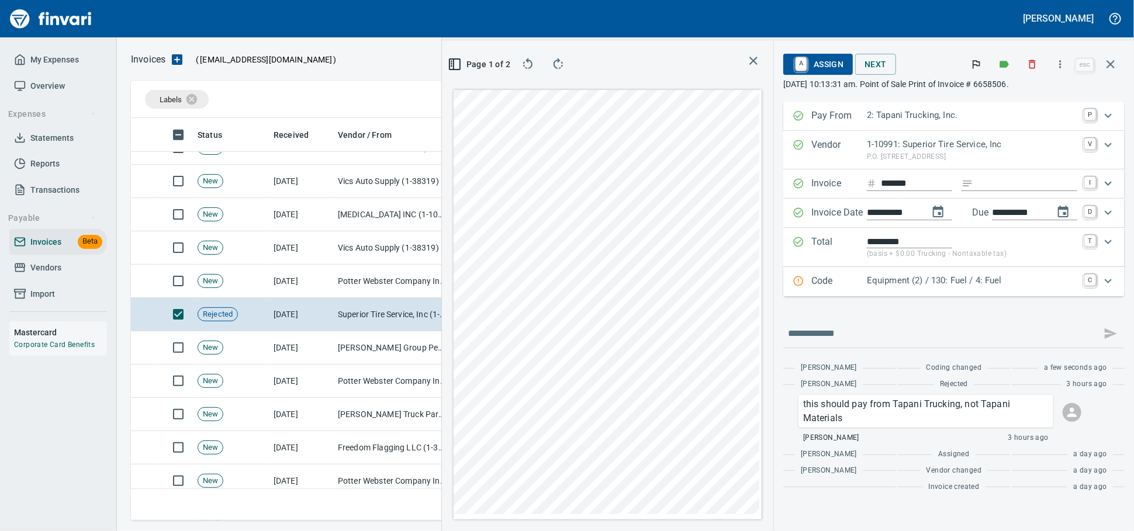
scroll to position [389, 0]
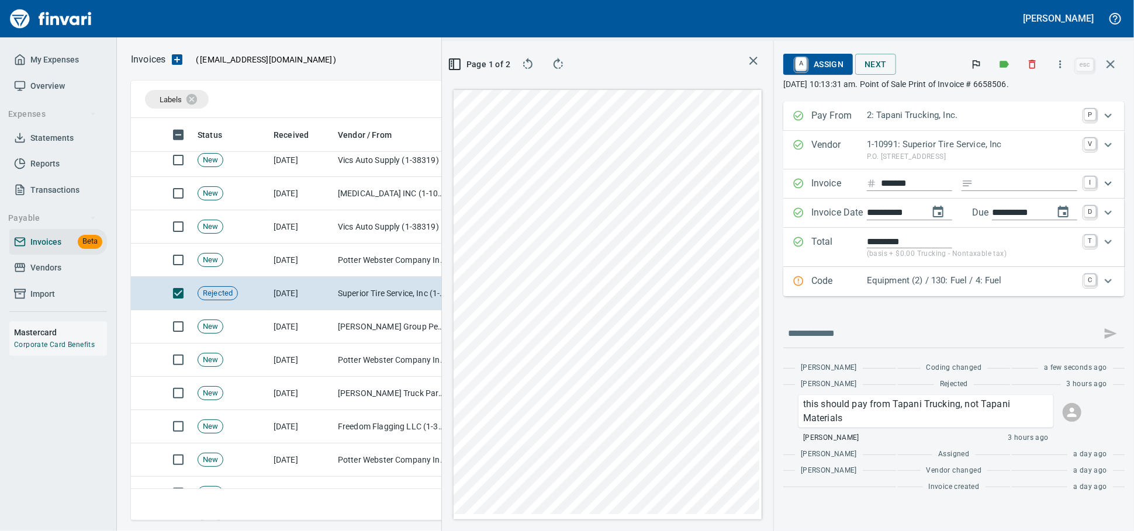
click at [817, 75] on button "A Assign" at bounding box center [818, 64] width 70 height 21
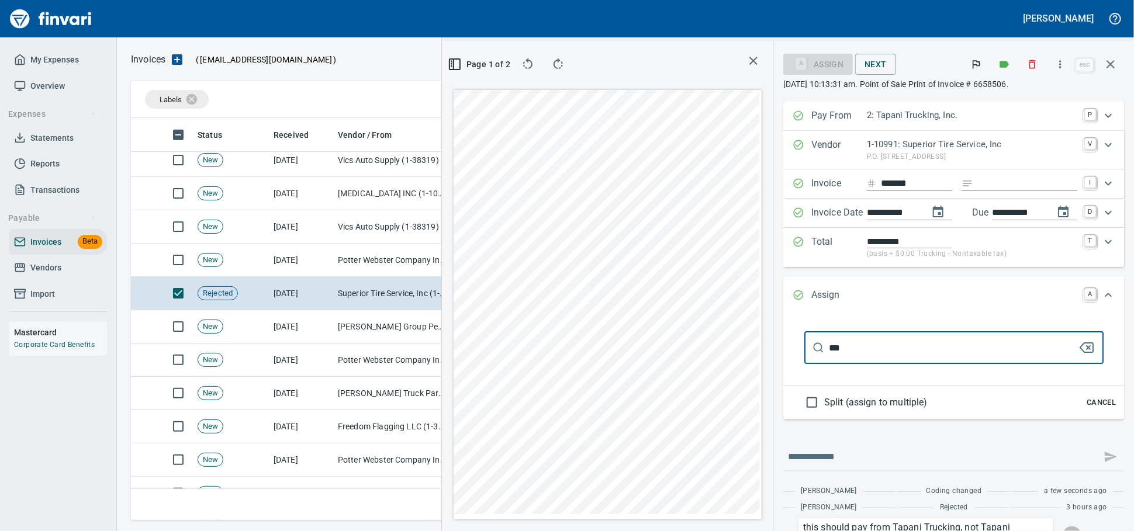
scroll to position [140, 0]
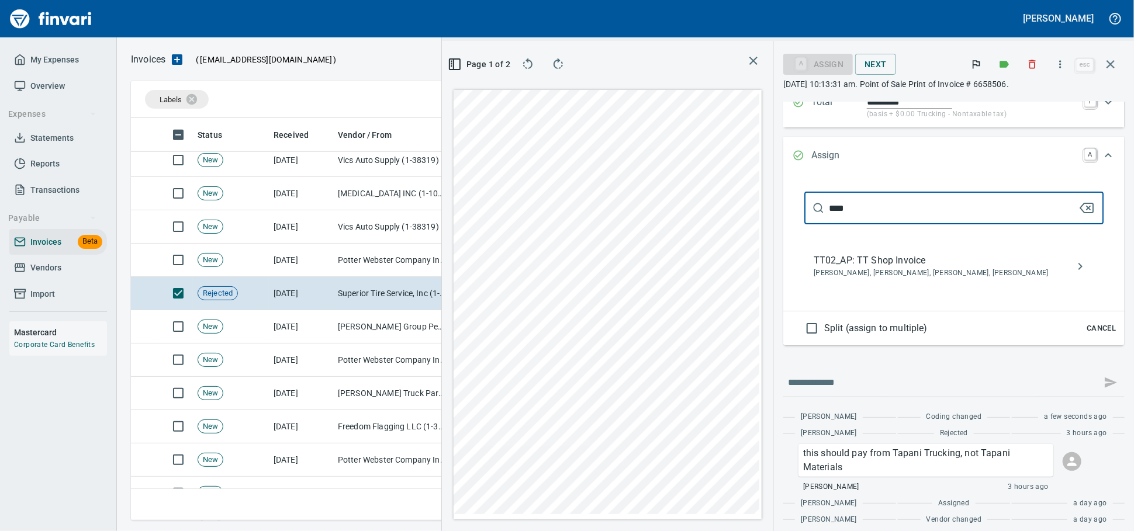
type input "****"
click at [856, 268] on span "TT02_AP: TT Shop Invoice" at bounding box center [945, 261] width 262 height 14
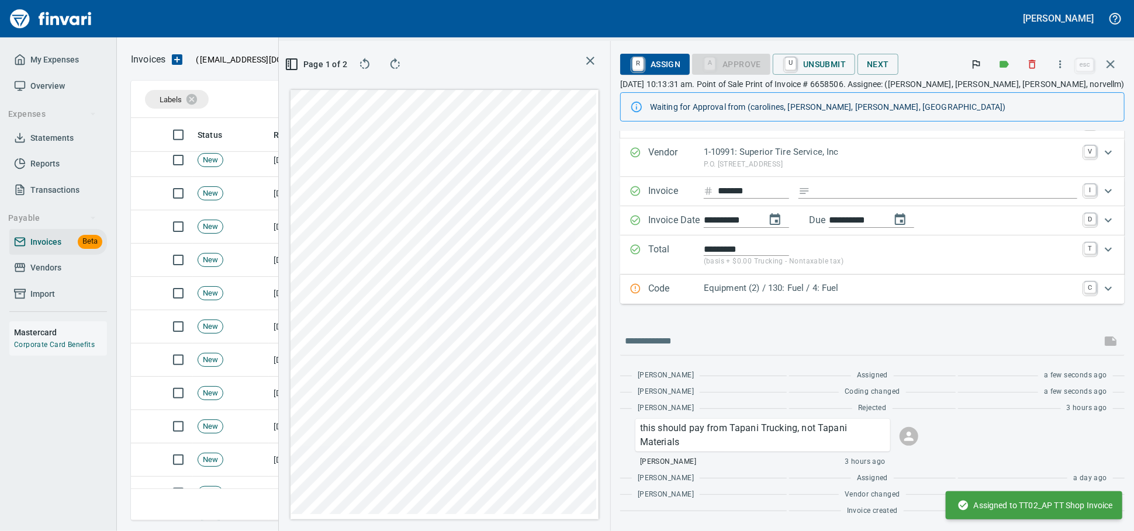
scroll to position [382, 676]
click at [1101, 282] on icon "Expand" at bounding box center [1108, 289] width 14 height 14
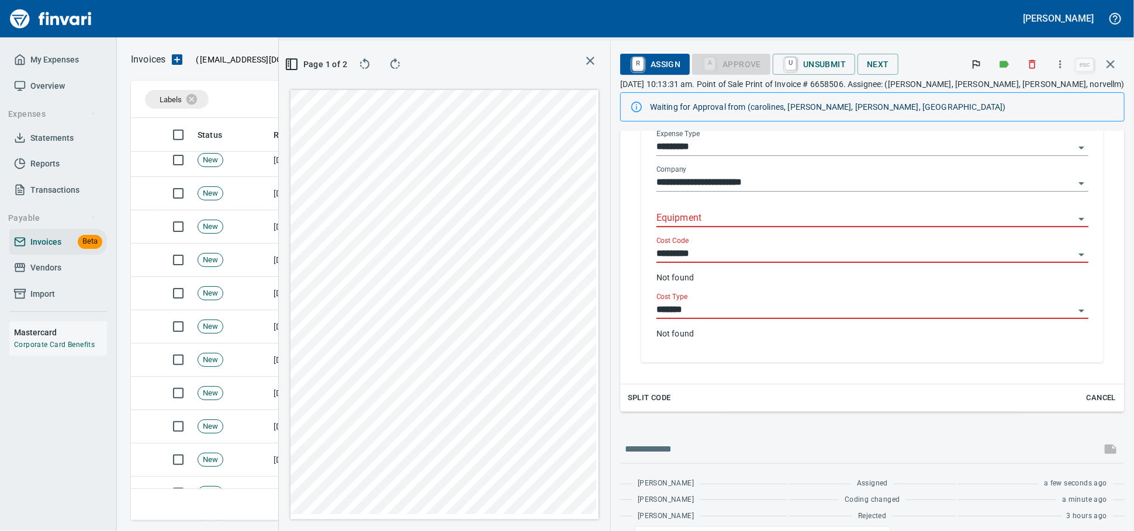
scroll to position [321, 0]
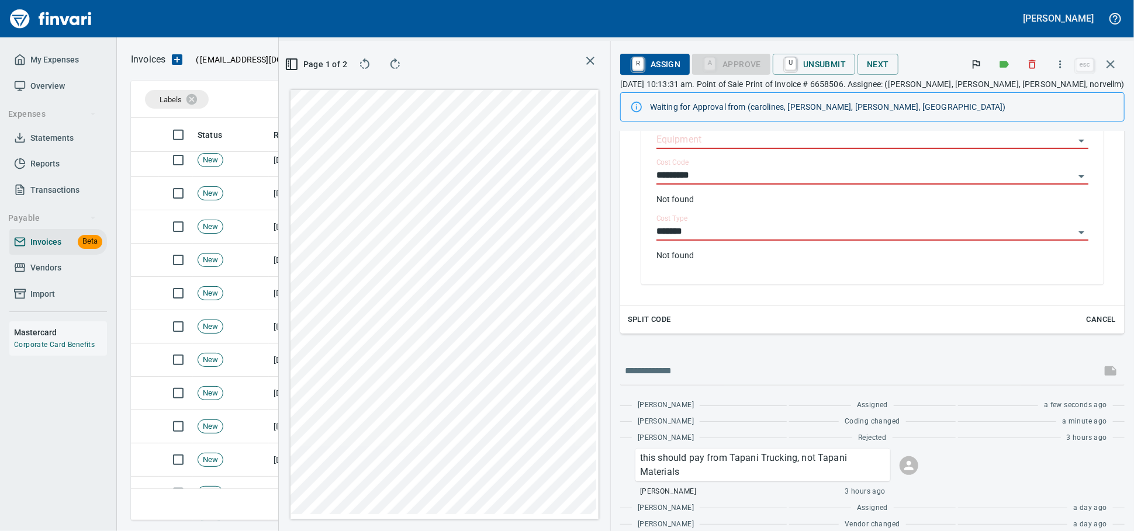
click at [1088, 327] on span "Cancel" at bounding box center [1101, 319] width 32 height 13
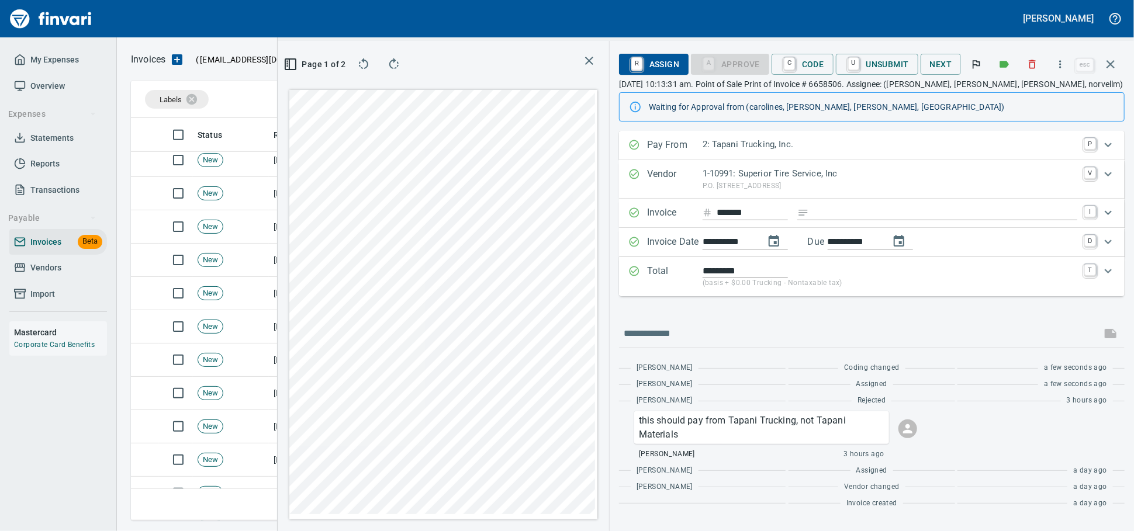
scroll to position [30, 0]
click at [1105, 68] on icon "button" at bounding box center [1110, 64] width 14 height 14
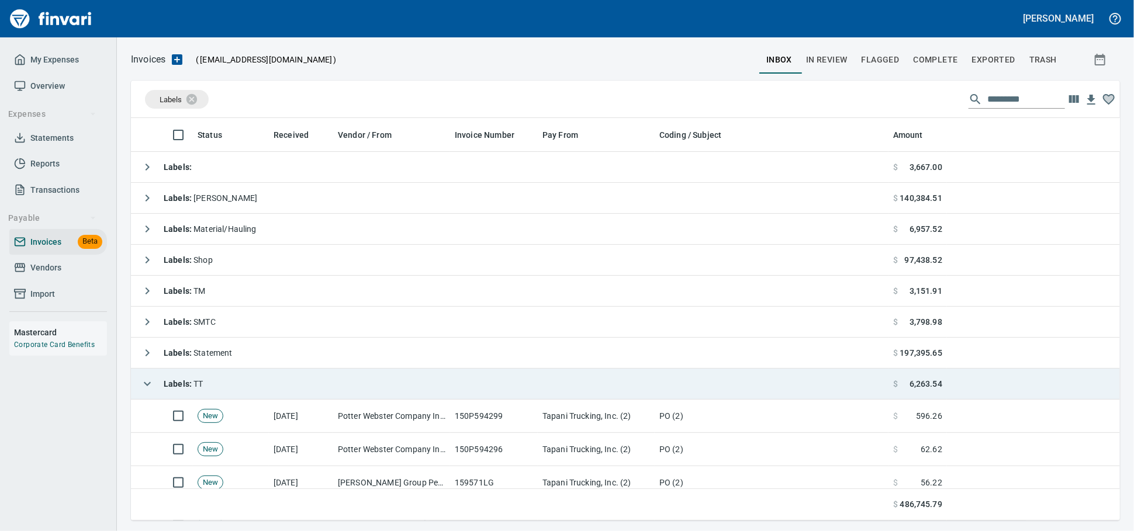
click at [375, 395] on td "Labels : TT" at bounding box center [509, 384] width 757 height 31
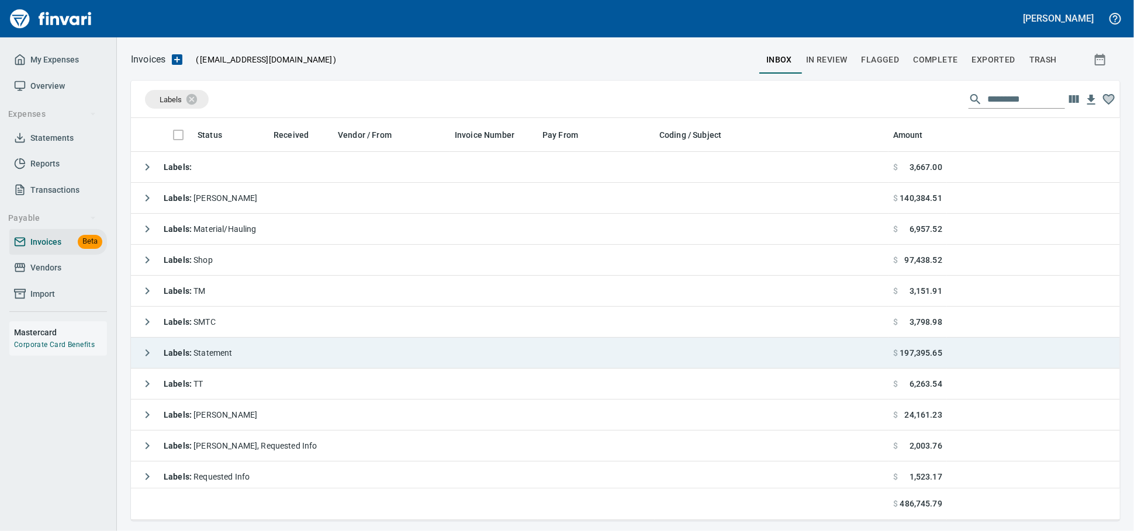
click at [378, 359] on td "Labels : Statement" at bounding box center [509, 353] width 757 height 31
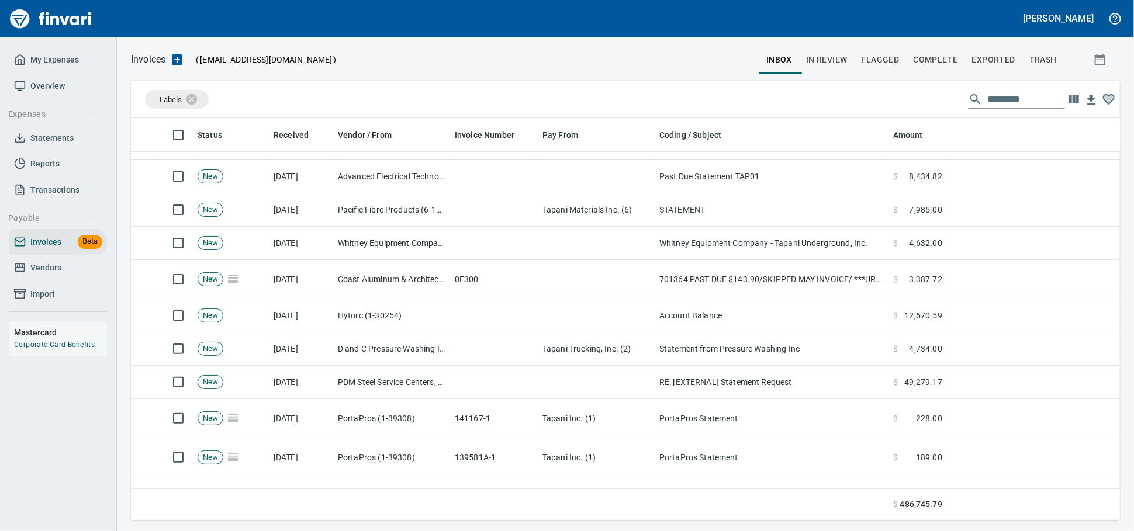
scroll to position [186, 0]
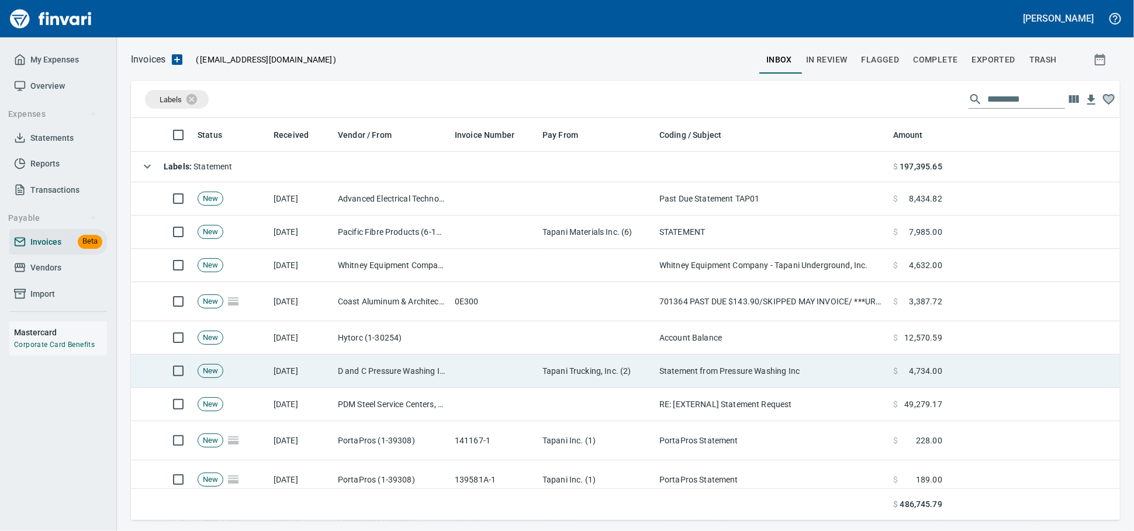
click at [358, 374] on td "D and C Pressure Washing Inc (1-38751)" at bounding box center [391, 371] width 117 height 33
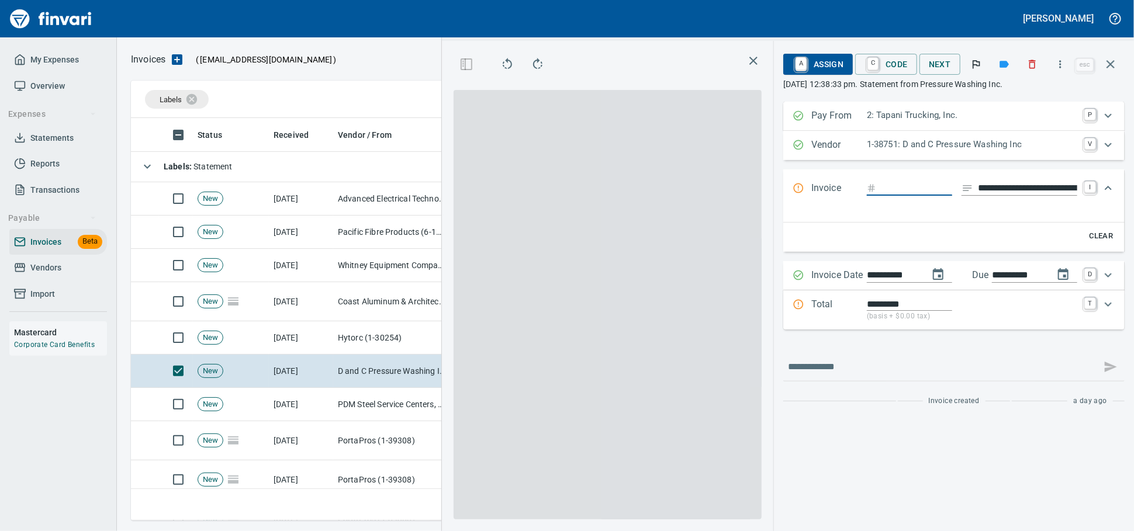
scroll to position [382, 676]
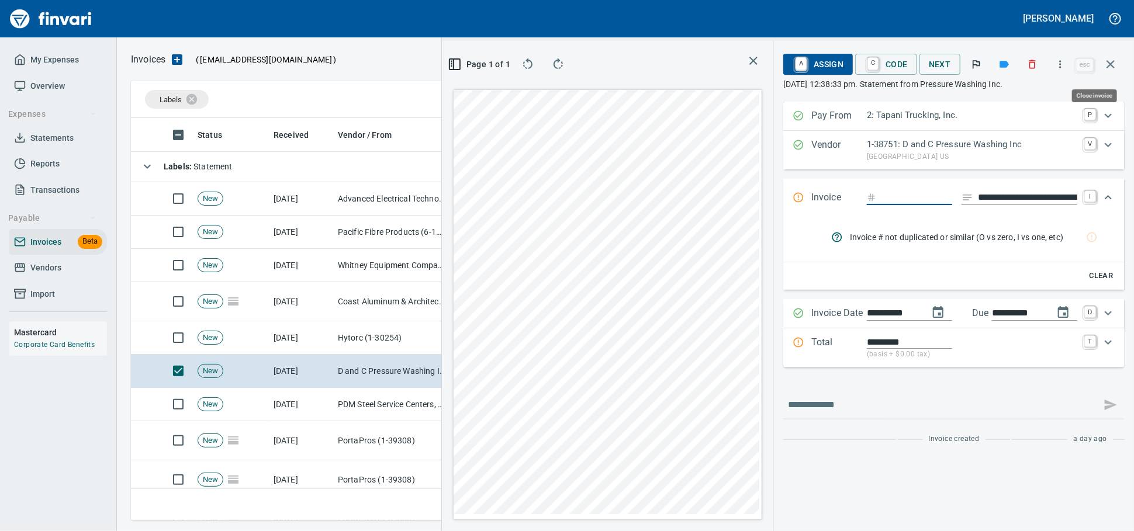
click at [1107, 65] on icon "button" at bounding box center [1110, 64] width 8 height 8
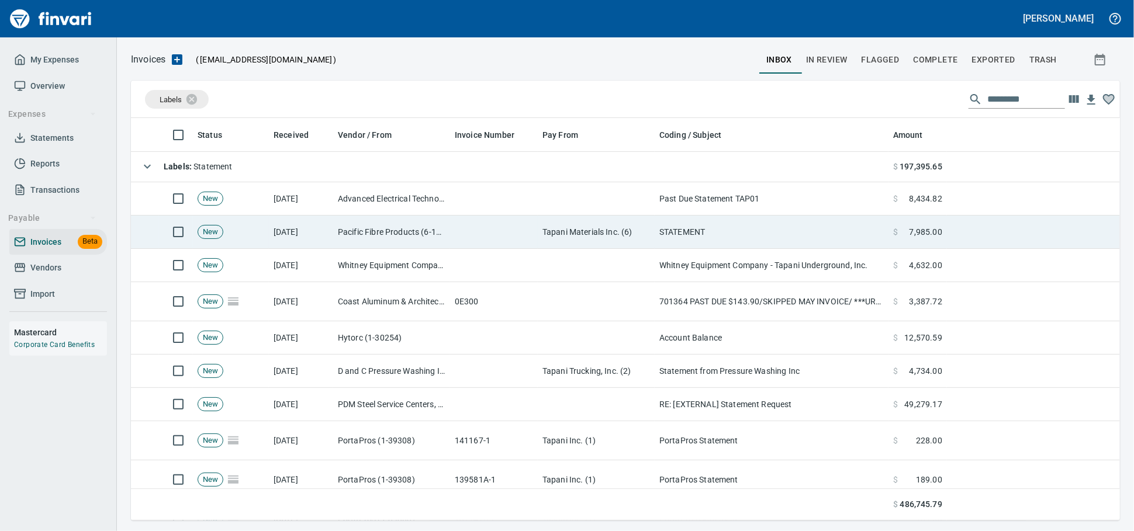
scroll to position [1, 1]
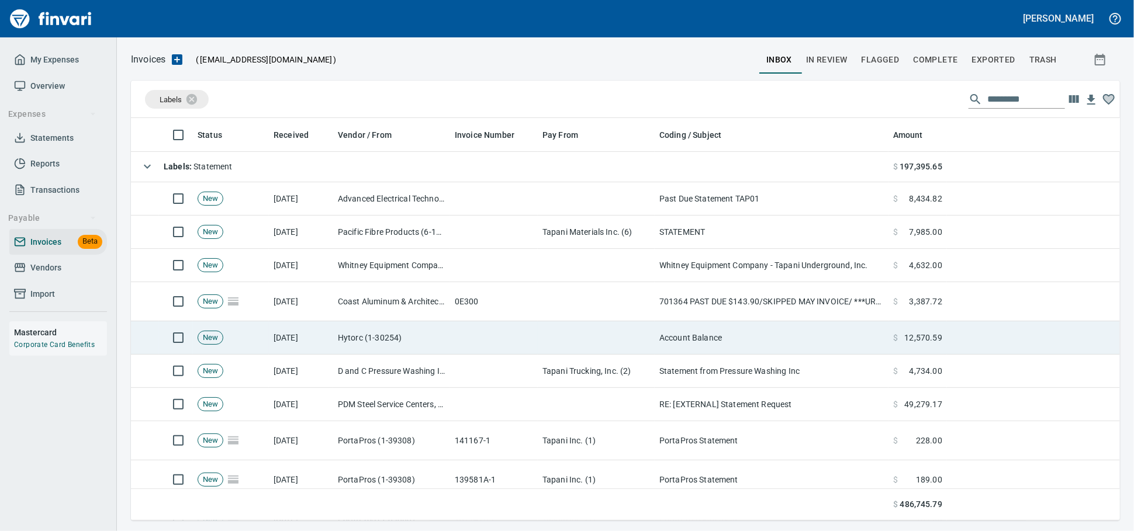
click at [366, 344] on td "Hytorc (1-30254)" at bounding box center [391, 337] width 117 height 33
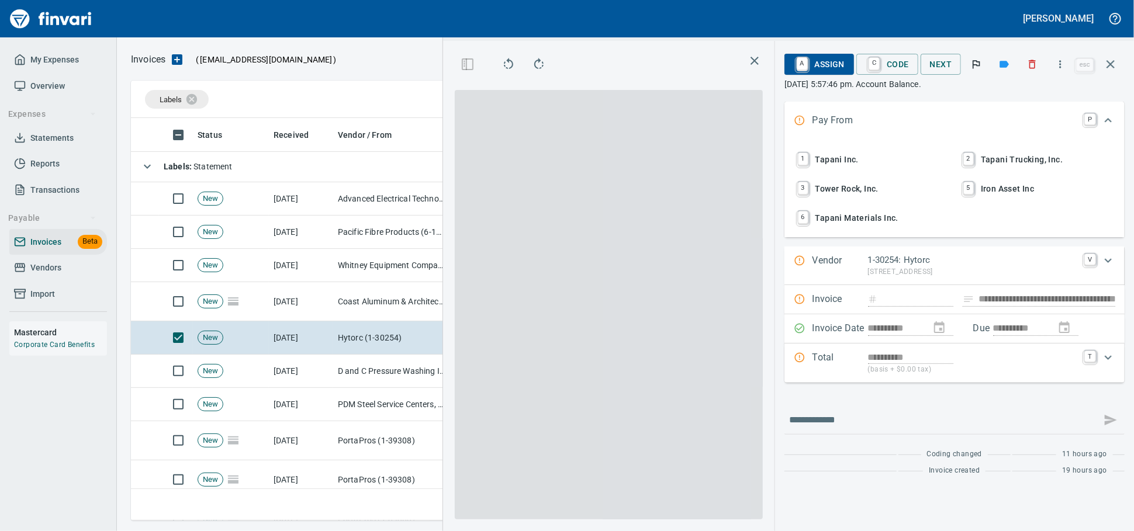
scroll to position [382, 676]
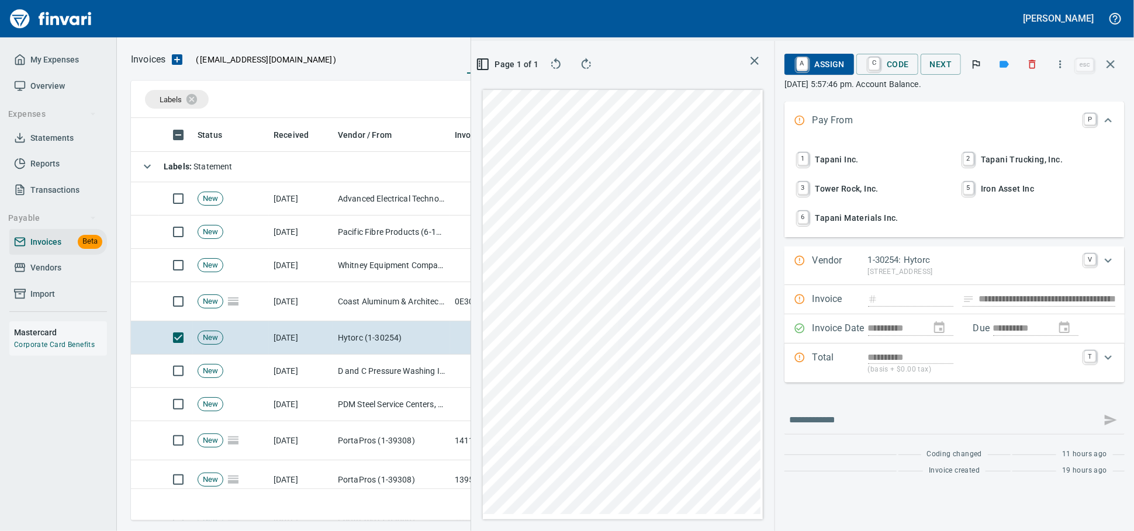
click at [1117, 66] on button "button" at bounding box center [1110, 64] width 28 height 28
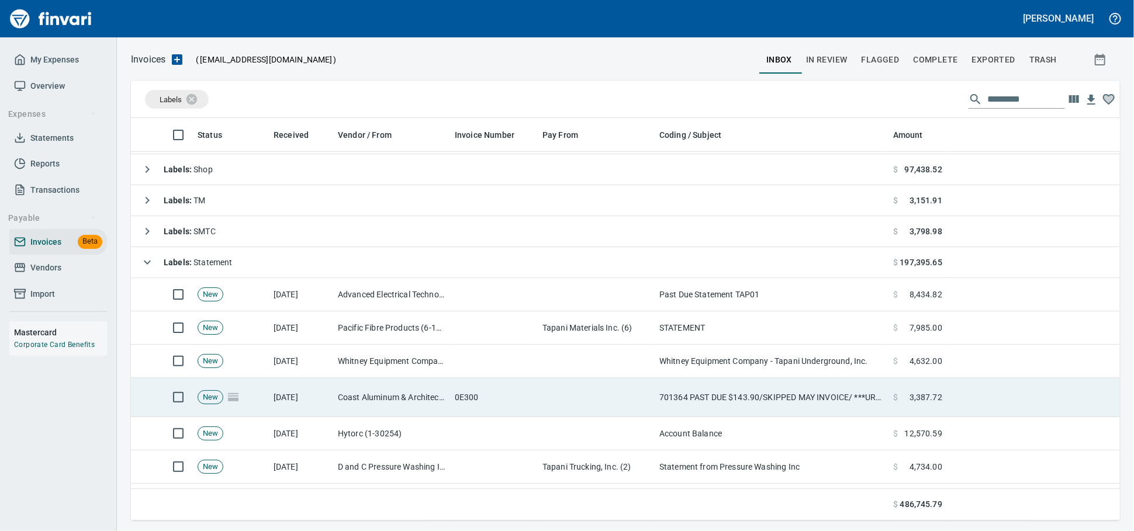
scroll to position [56, 0]
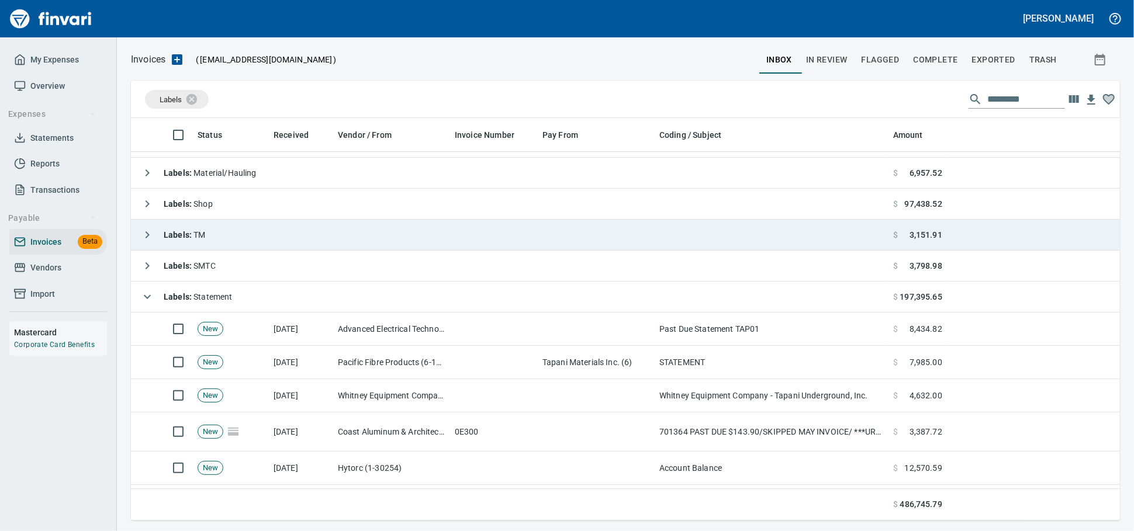
click at [228, 293] on span "Labels : Statement" at bounding box center [198, 296] width 69 height 9
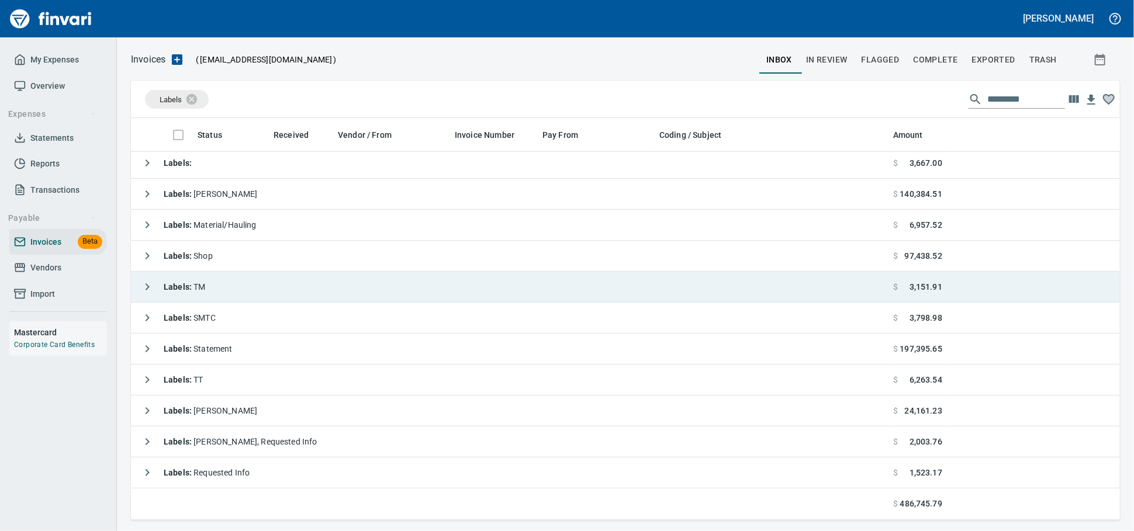
scroll to position [7, 0]
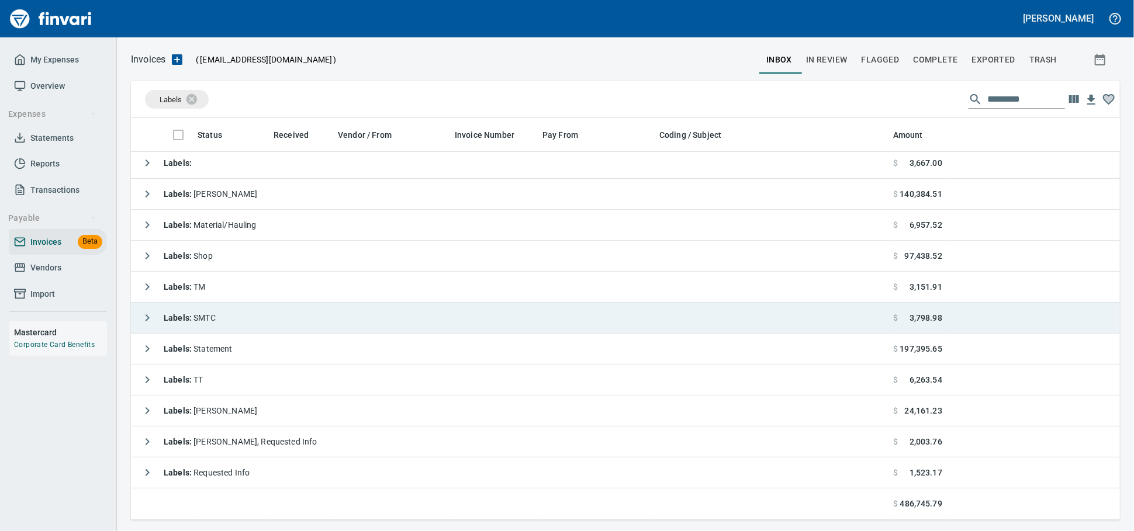
click at [235, 304] on td "Labels : SMTC" at bounding box center [509, 318] width 757 height 31
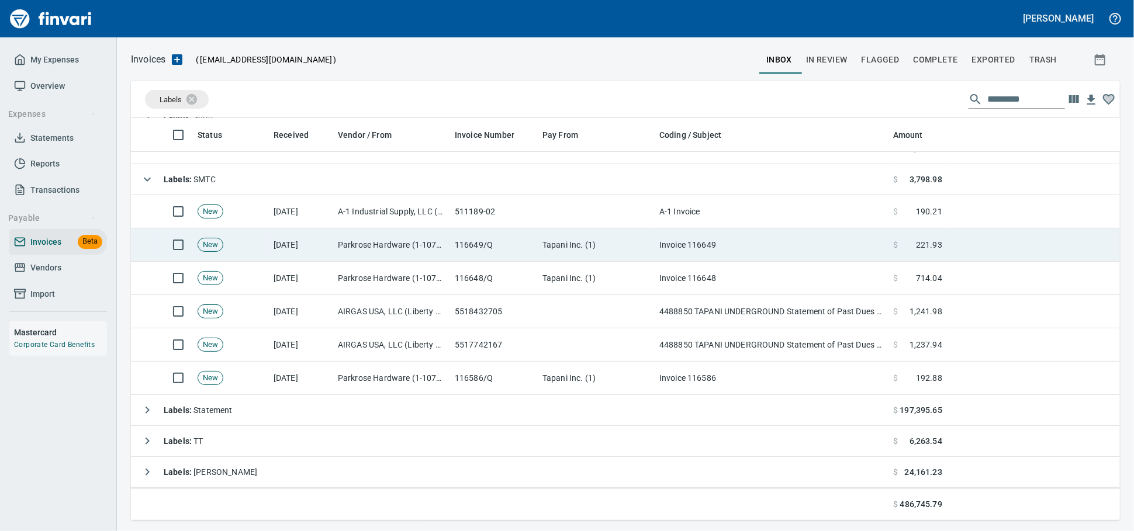
scroll to position [122, 0]
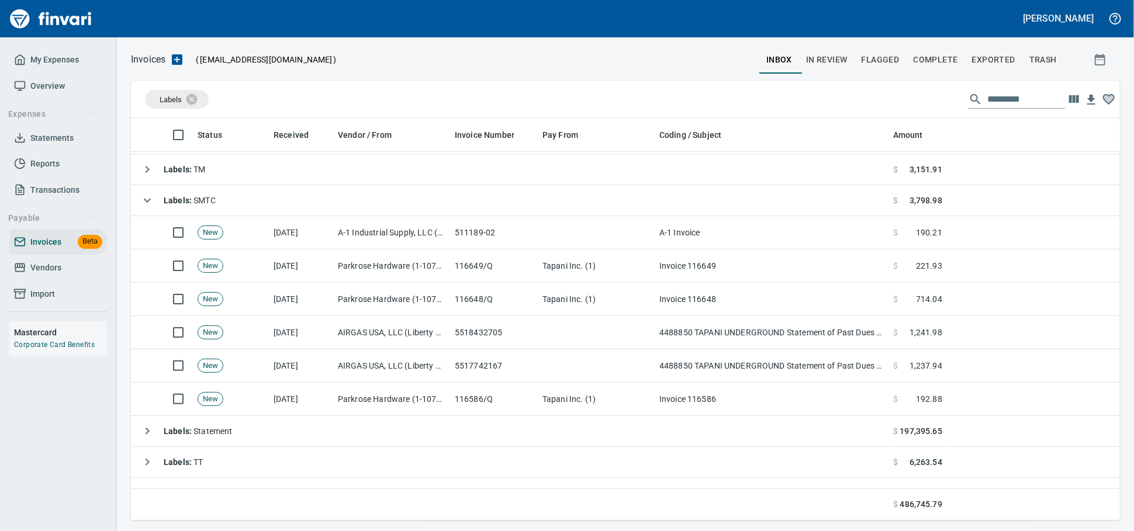
click at [287, 216] on td "Labels : SMTC" at bounding box center [509, 200] width 757 height 31
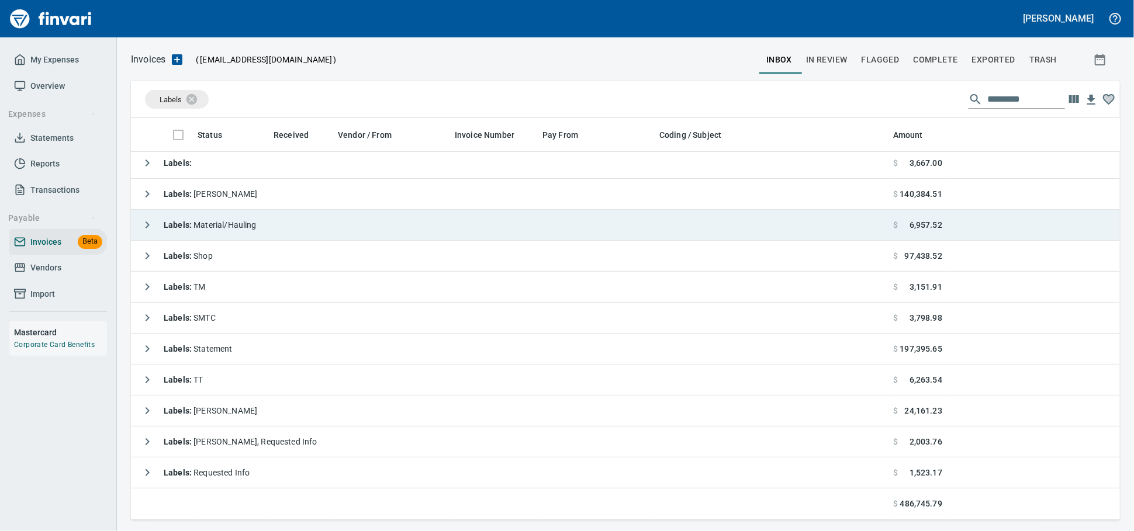
scroll to position [7, 0]
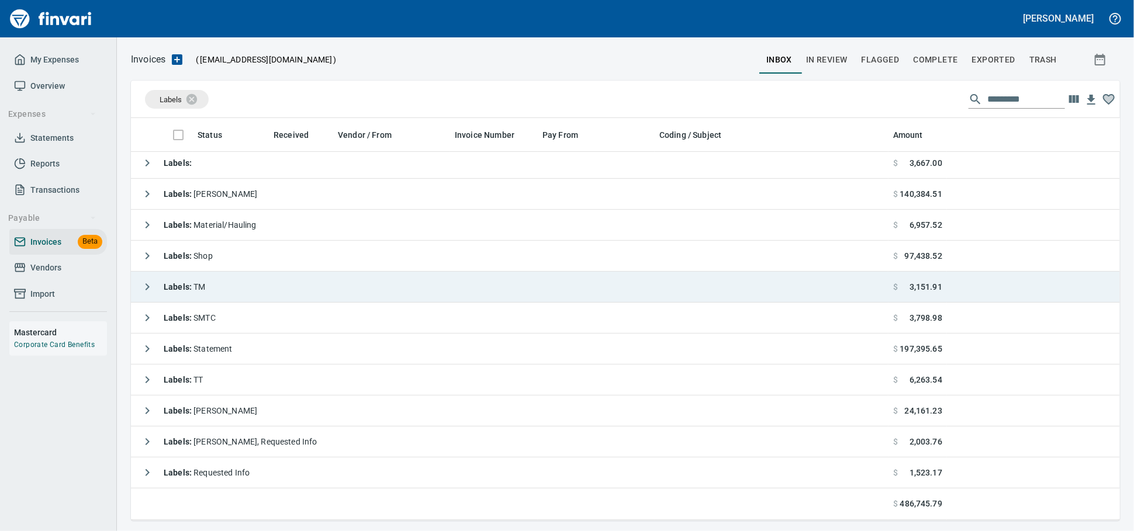
click at [282, 289] on td "Labels : TM" at bounding box center [509, 287] width 757 height 31
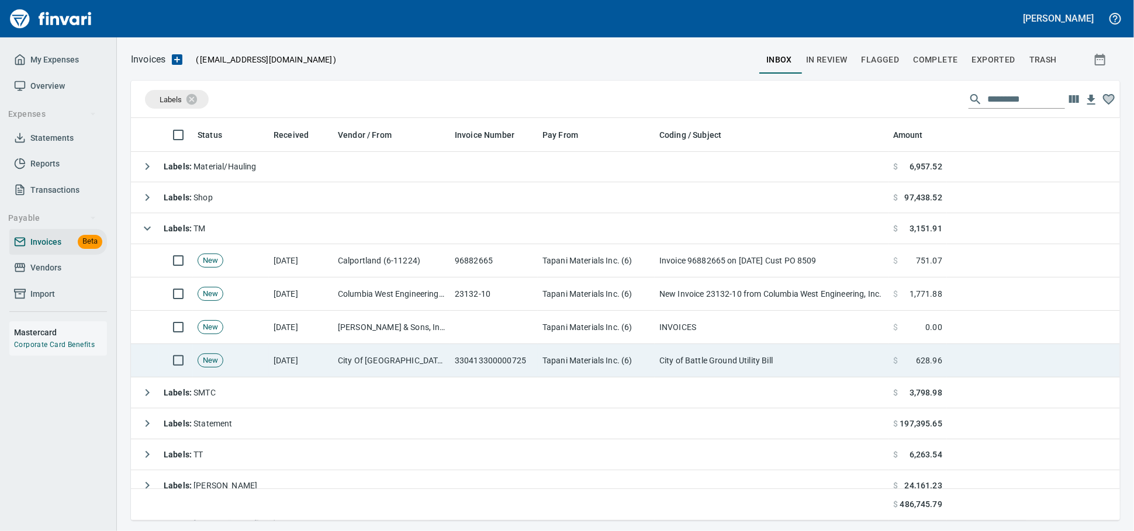
scroll to position [56, 0]
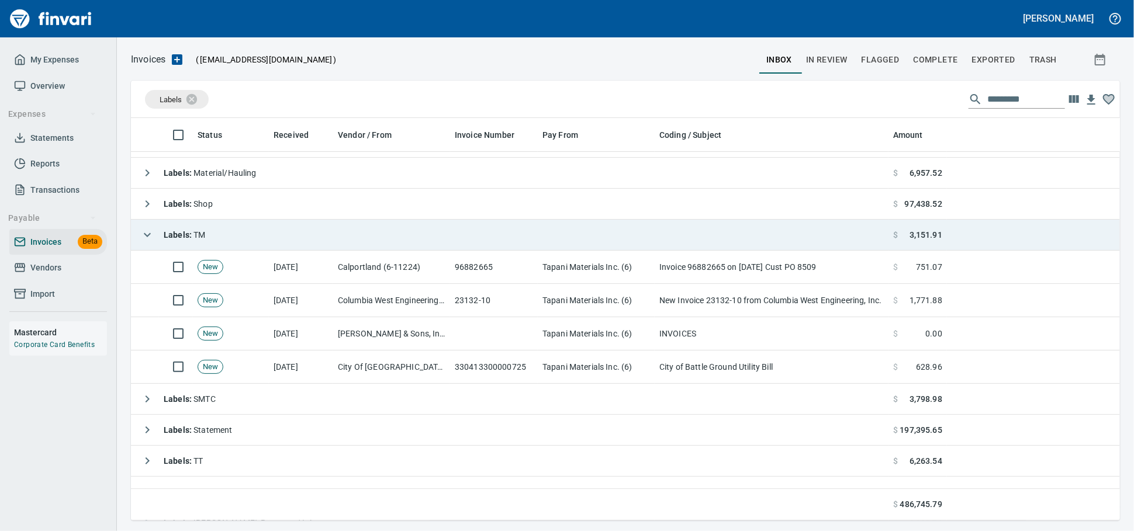
click at [314, 244] on td "Labels : TM" at bounding box center [509, 235] width 757 height 31
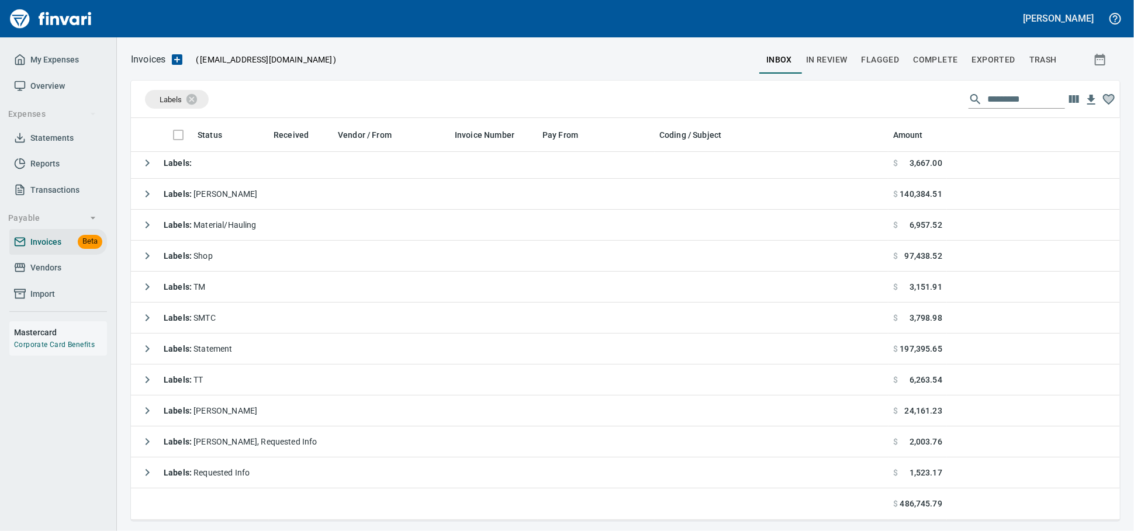
scroll to position [7, 0]
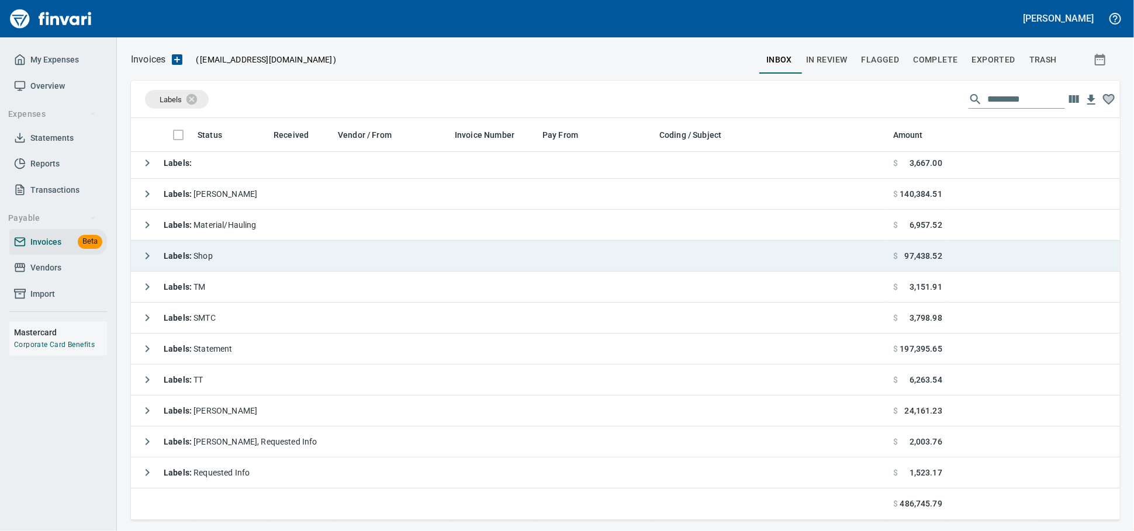
click at [288, 258] on td "Labels : Shop" at bounding box center [509, 256] width 757 height 31
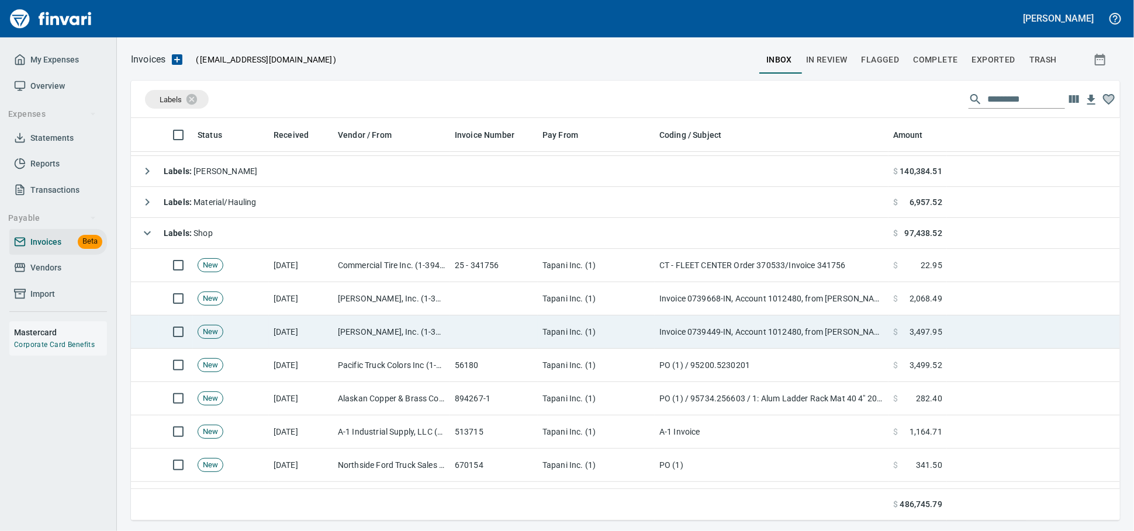
scroll to position [0, 0]
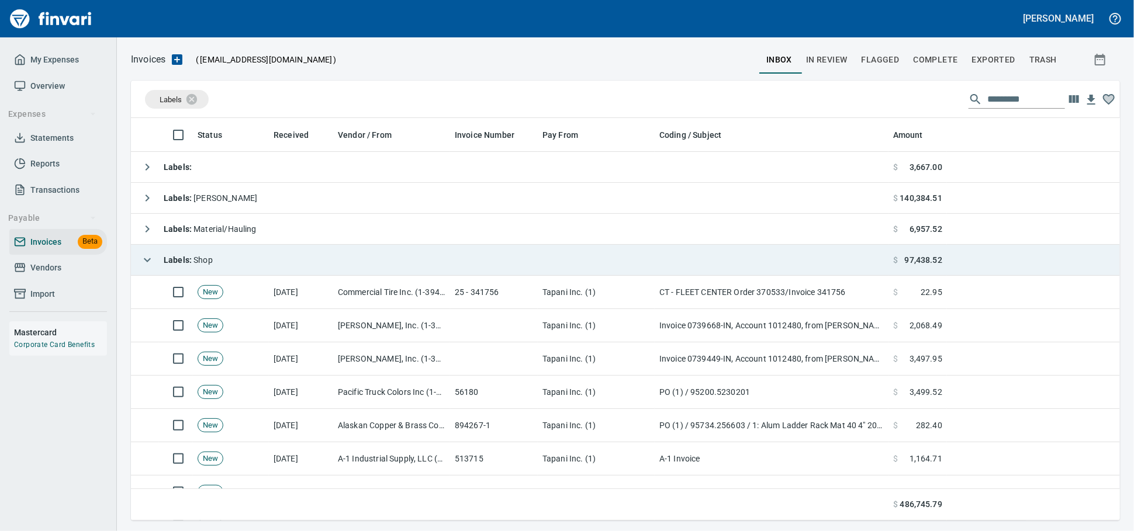
click at [289, 276] on td "Labels : Shop" at bounding box center [509, 260] width 757 height 31
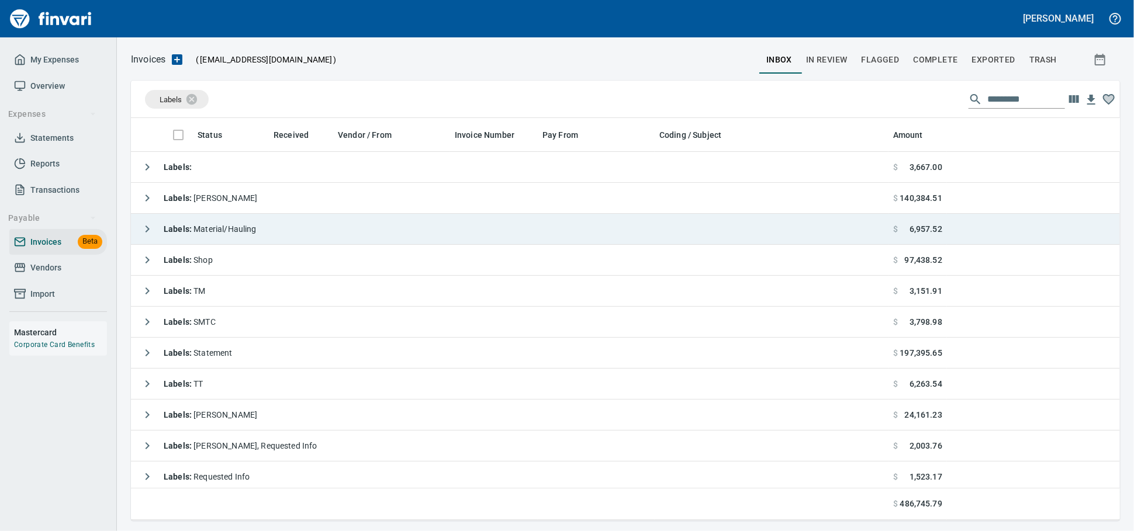
click at [309, 236] on td "Labels : Material/Hauling" at bounding box center [509, 229] width 757 height 31
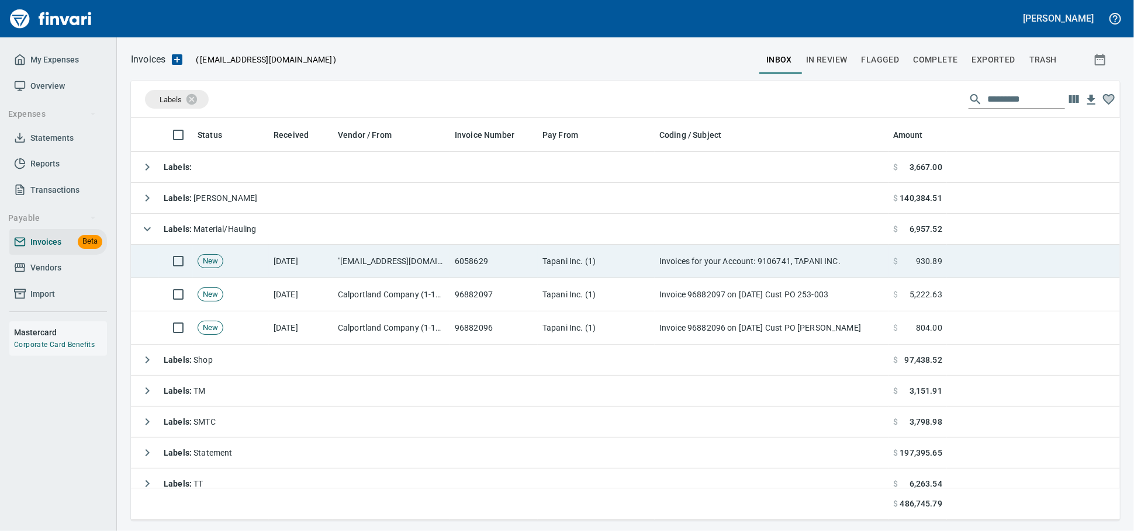
click at [428, 271] on td ""[EMAIL_ADDRESS][DOMAIN_NAME]" <[DOMAIN_NAME][EMAIL_ADDRESS][DOMAIN_NAME]>" at bounding box center [391, 261] width 117 height 33
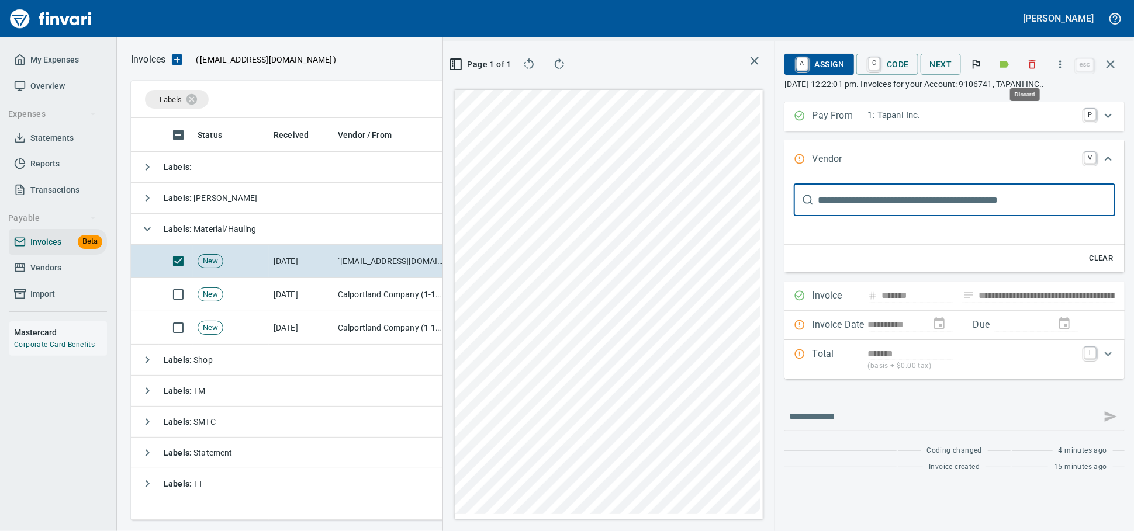
click at [1030, 68] on icon "button" at bounding box center [1032, 64] width 12 height 12
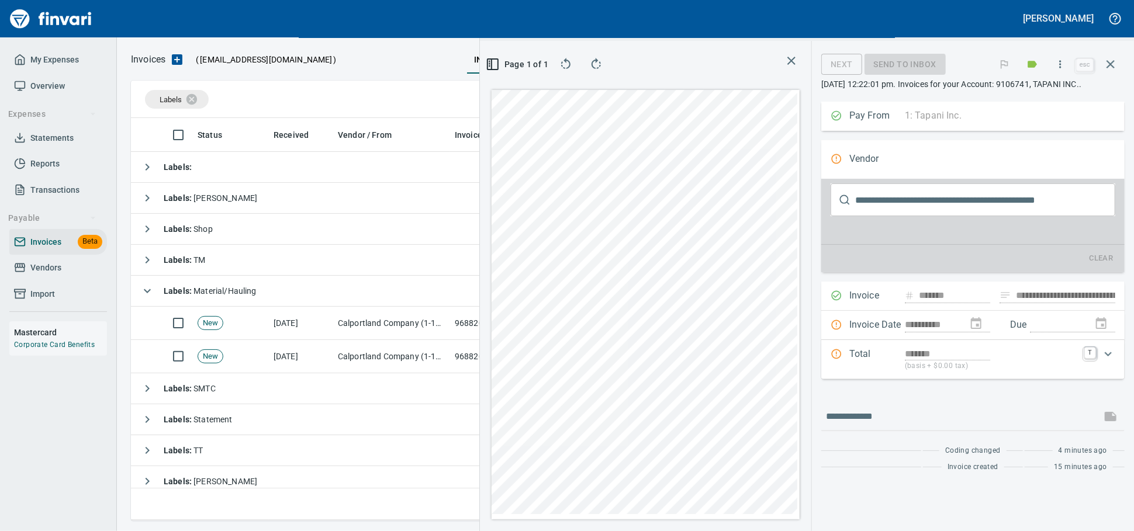
scroll to position [382, 676]
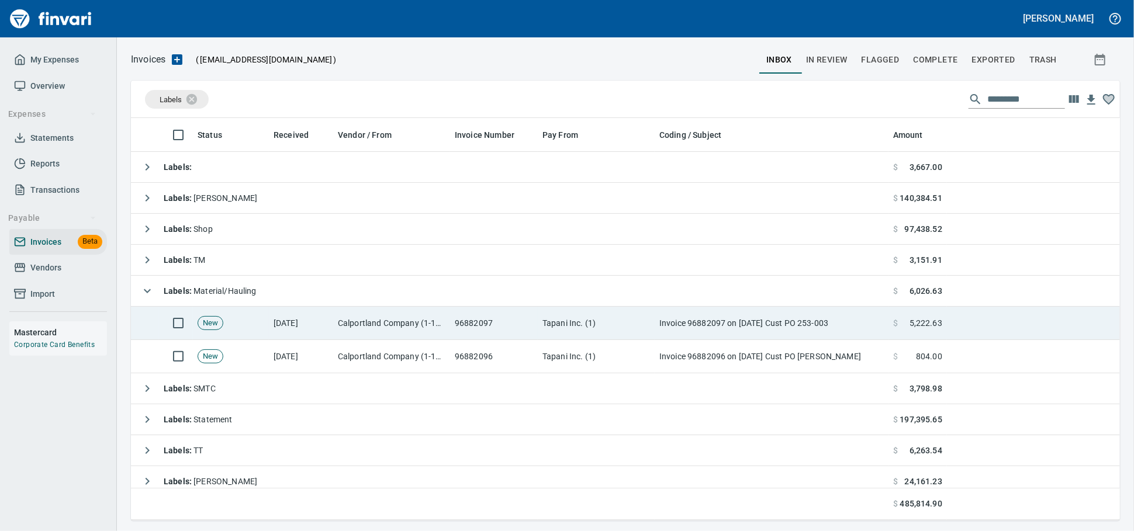
scroll to position [1, 1]
drag, startPoint x: 386, startPoint y: 326, endPoint x: 414, endPoint y: 324, distance: 28.7
click at [386, 326] on td "Calportland Company (1-11224)" at bounding box center [391, 323] width 117 height 33
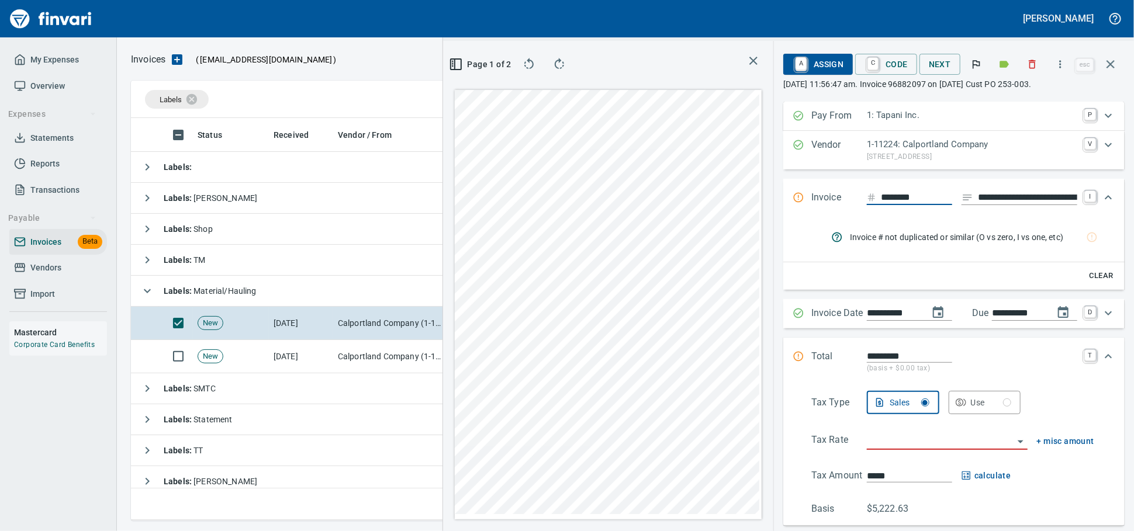
scroll to position [382, 676]
click at [1029, 70] on icon "button" at bounding box center [1032, 64] width 12 height 12
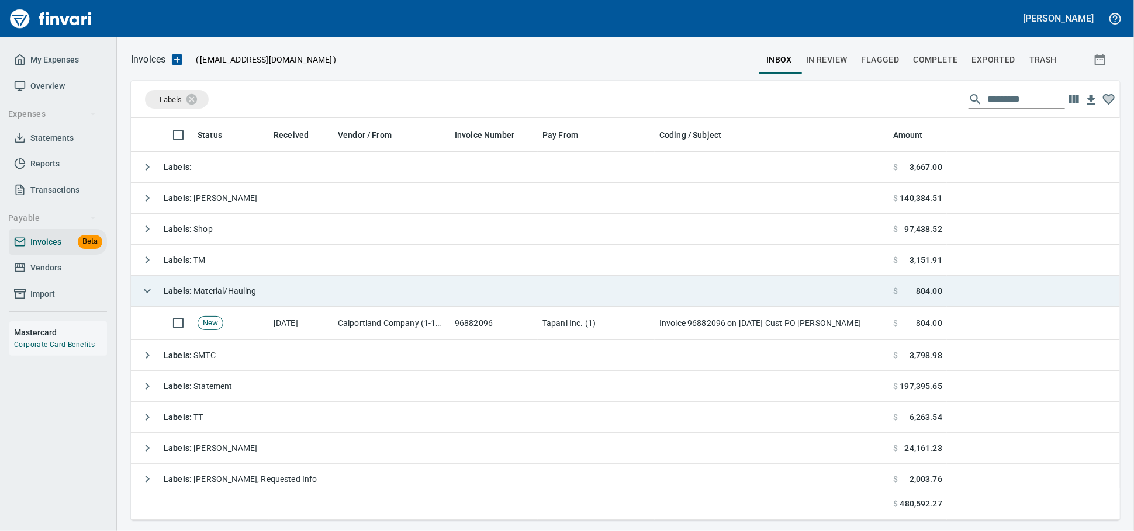
scroll to position [1, 1]
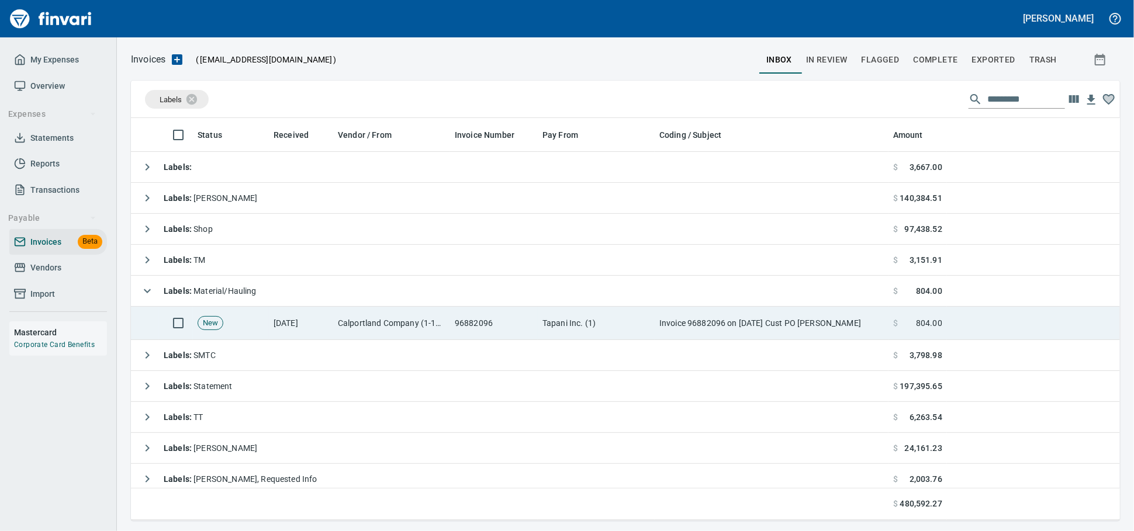
click at [405, 329] on td "Calportland Company (1-11224)" at bounding box center [391, 323] width 117 height 33
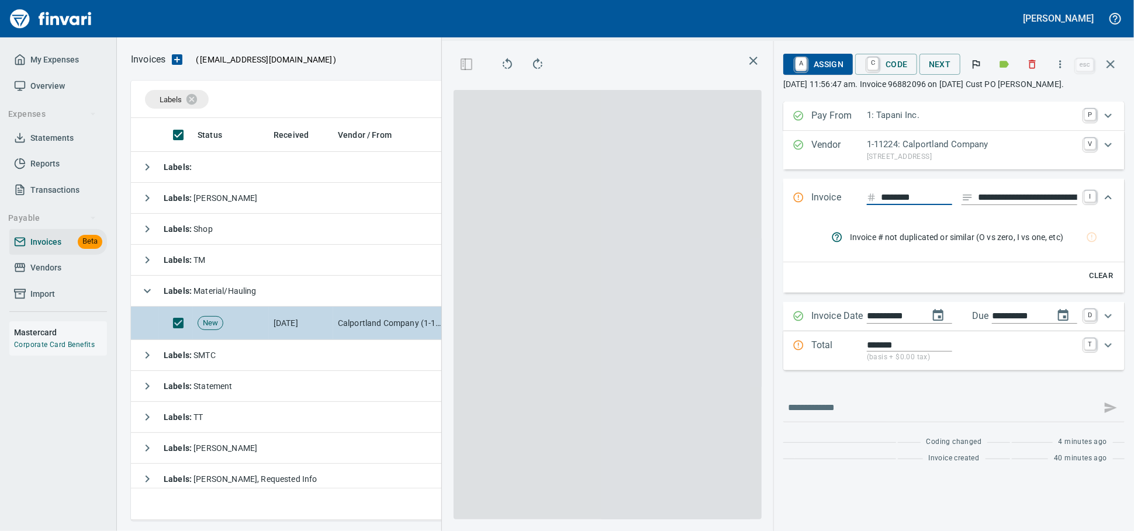
scroll to position [382, 676]
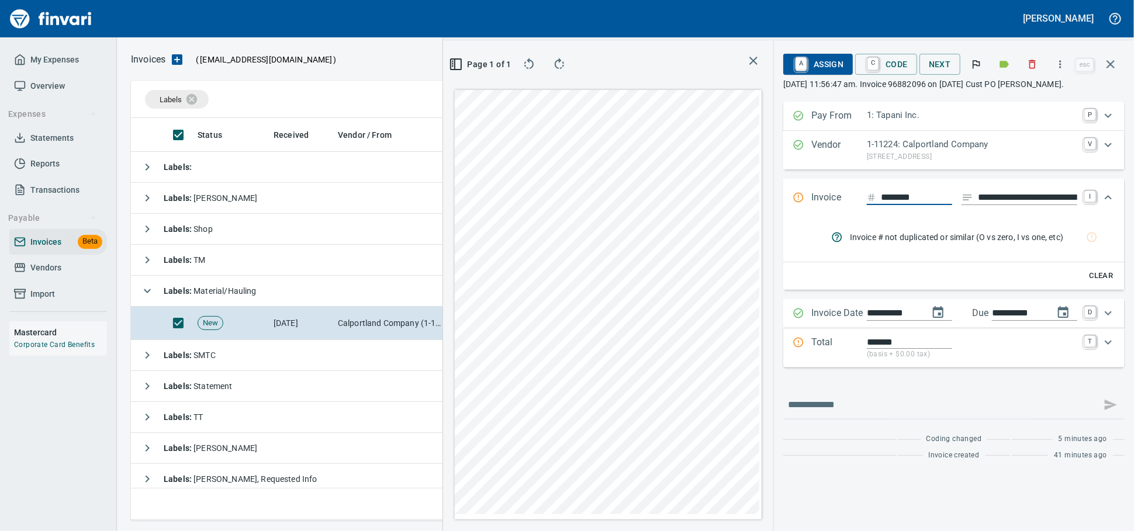
drag, startPoint x: 913, startPoint y: 210, endPoint x: 919, endPoint y: 210, distance: 5.9
click at [913, 205] on input "********" at bounding box center [916, 198] width 71 height 15
type input "********"
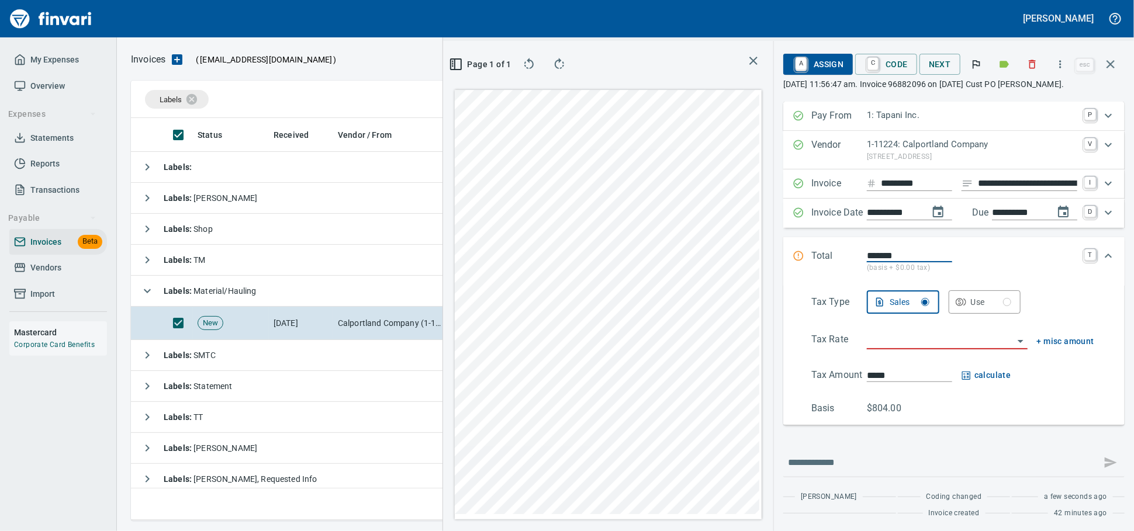
click at [1004, 191] on input "**********" at bounding box center [1027, 184] width 99 height 15
type input "*"
type input "**********"
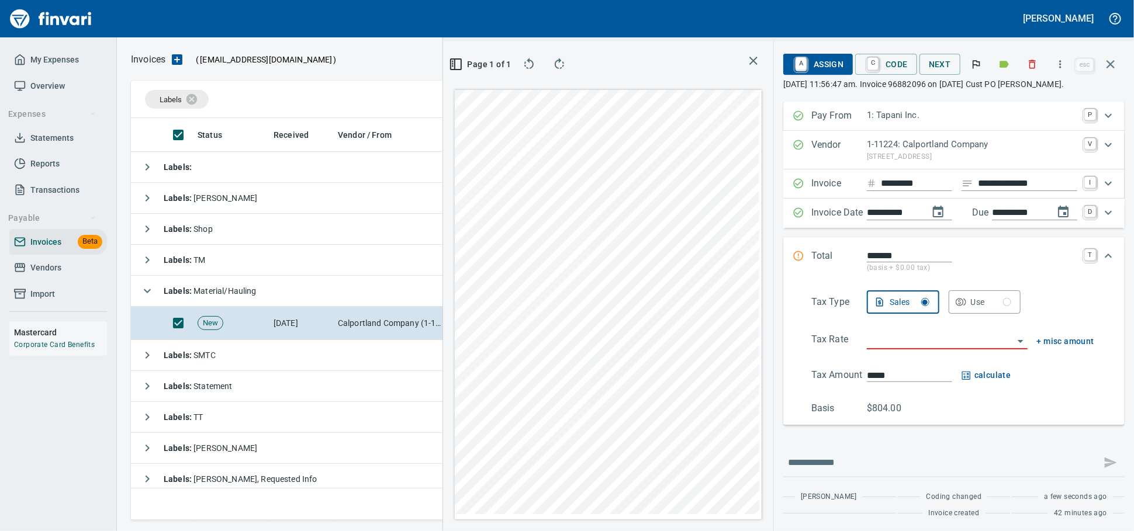
click at [881, 349] on input "search" at bounding box center [940, 341] width 147 height 16
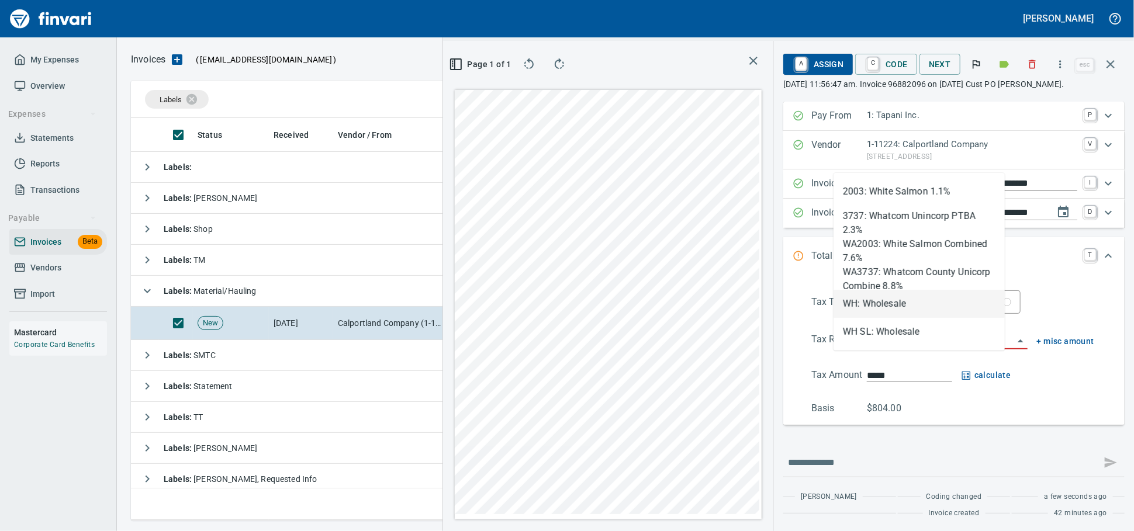
click at [894, 294] on li "WH: Wholesale" at bounding box center [918, 304] width 171 height 28
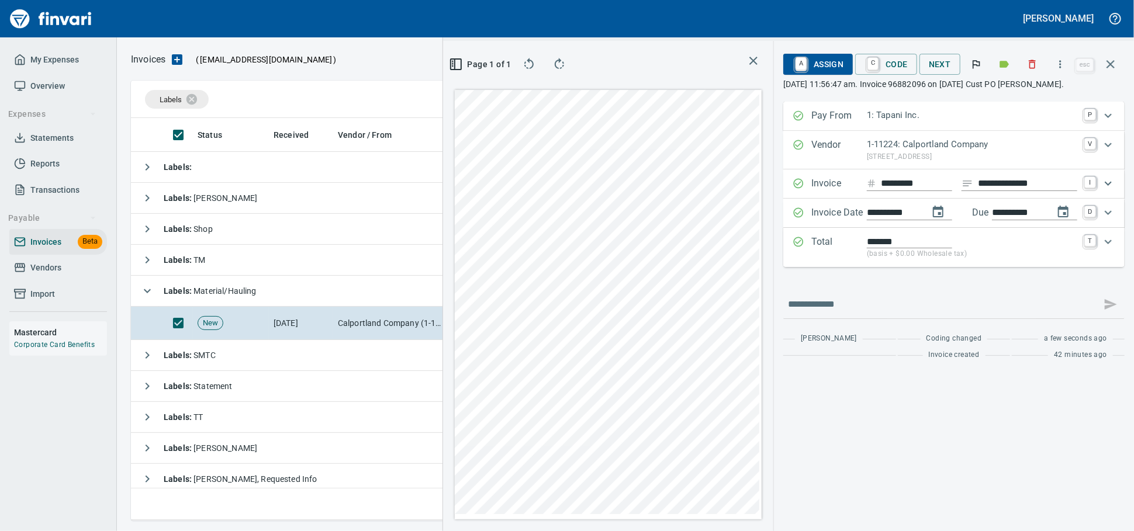
type input "**********"
drag, startPoint x: 811, startPoint y: 67, endPoint x: 1133, endPoint y: 293, distance: 393.5
click at [811, 65] on span "A Assign" at bounding box center [818, 64] width 51 height 20
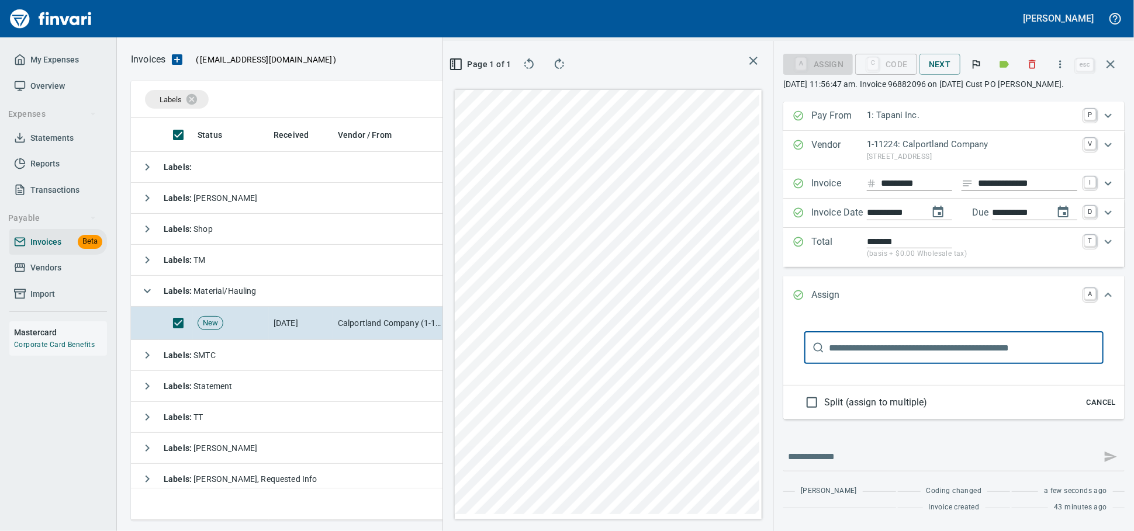
click at [956, 364] on input "text" at bounding box center [966, 347] width 275 height 33
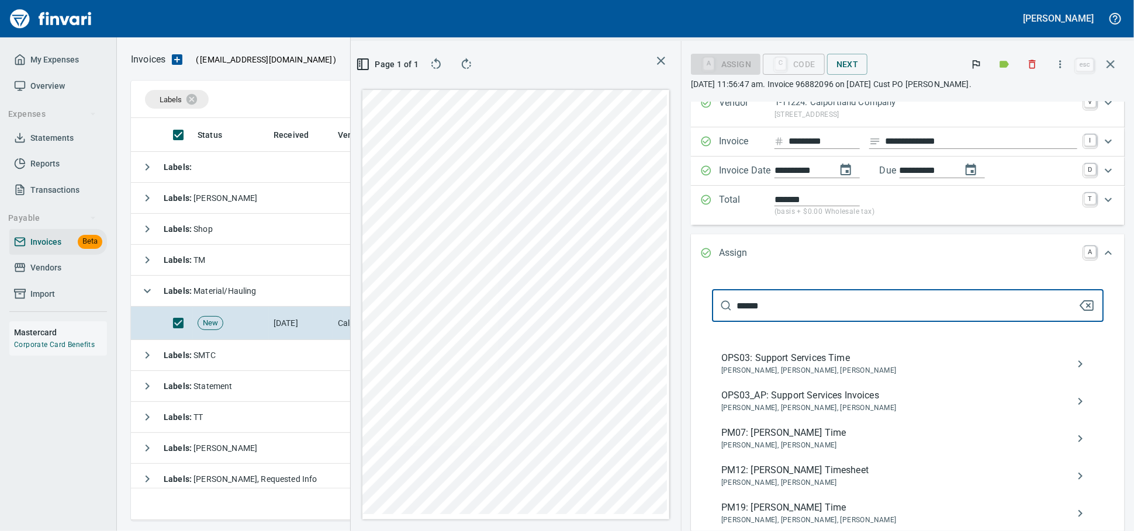
scroll to position [65, 0]
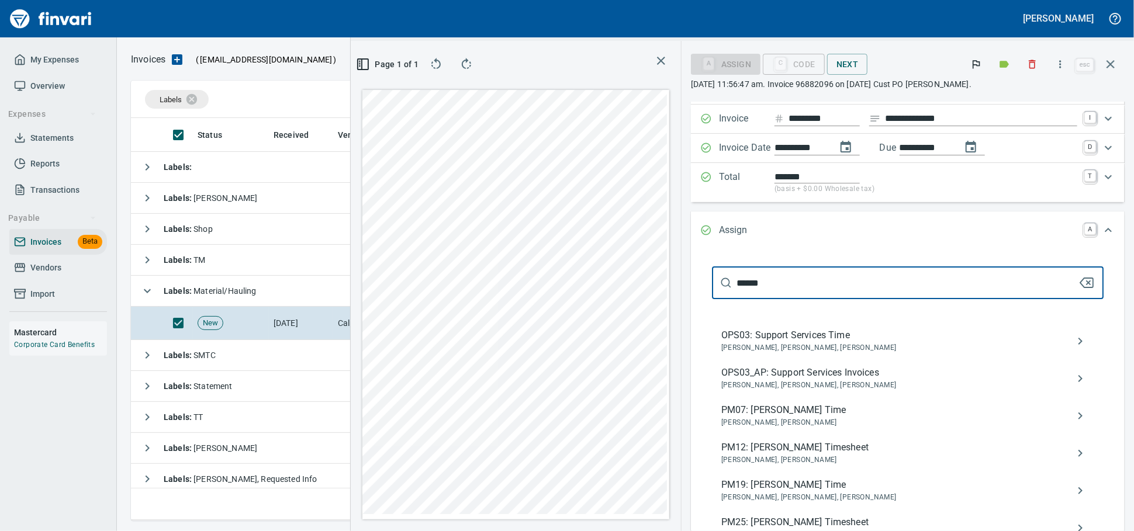
type input "******"
click at [807, 380] on span "OPS03_AP: Support Services Invoices" at bounding box center [898, 373] width 354 height 14
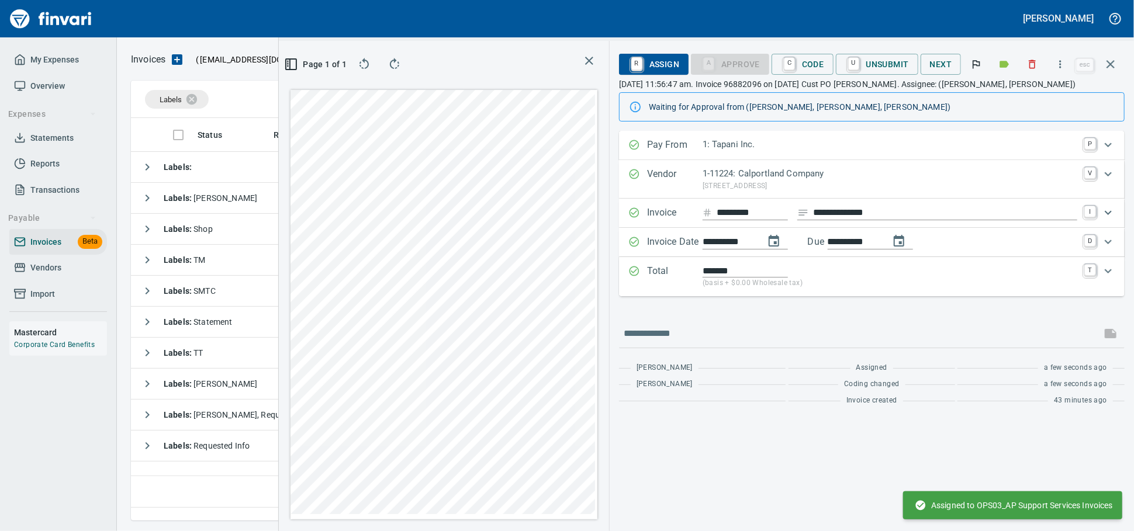
scroll to position [382, 686]
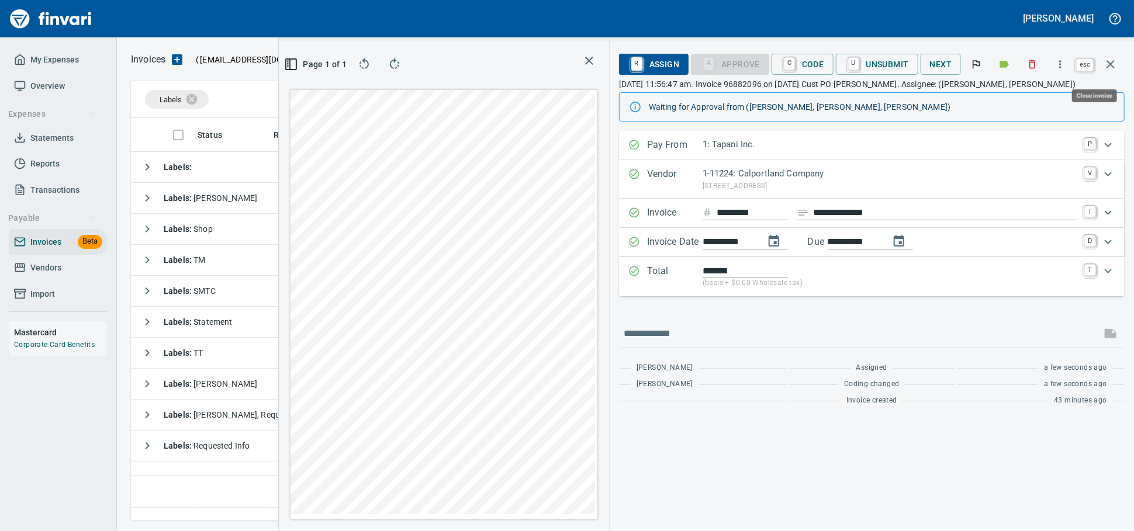
drag, startPoint x: 1111, startPoint y: 61, endPoint x: 721, endPoint y: 62, distance: 390.4
click at [1110, 61] on icon "button" at bounding box center [1110, 64] width 14 height 14
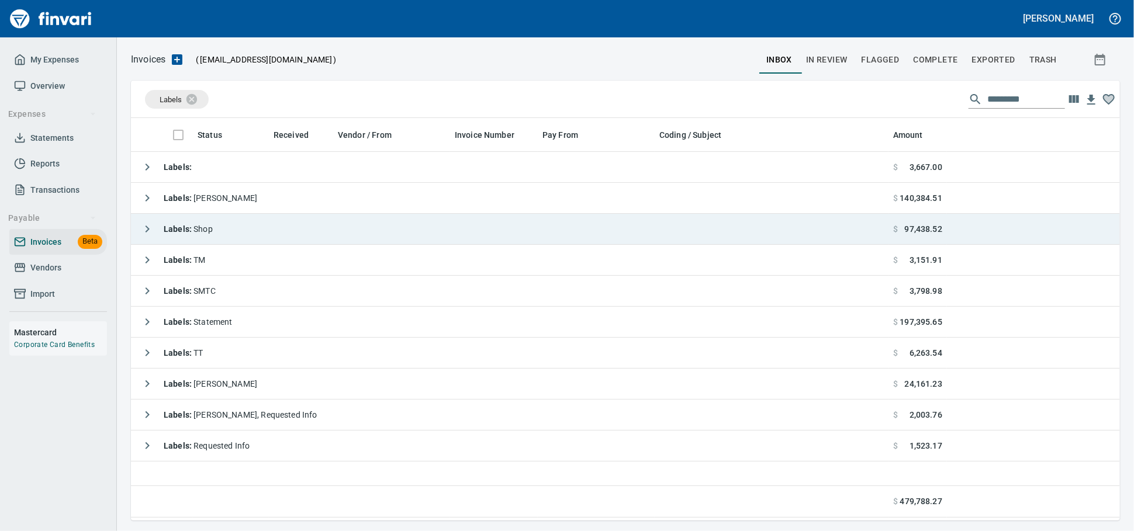
scroll to position [392, 977]
